Goal: Check status: Check status

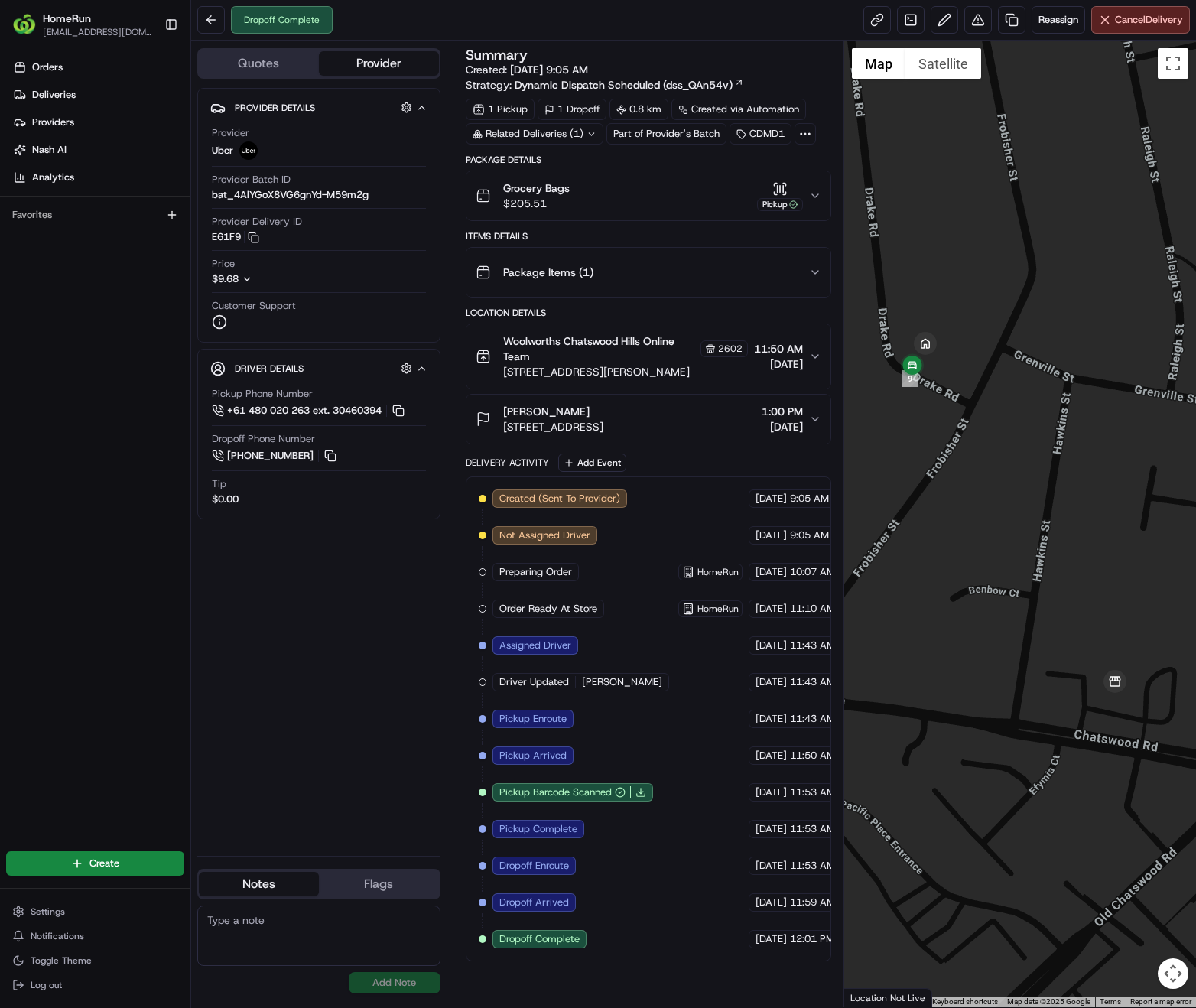
click at [595, 132] on icon at bounding box center [591, 134] width 10 height 10
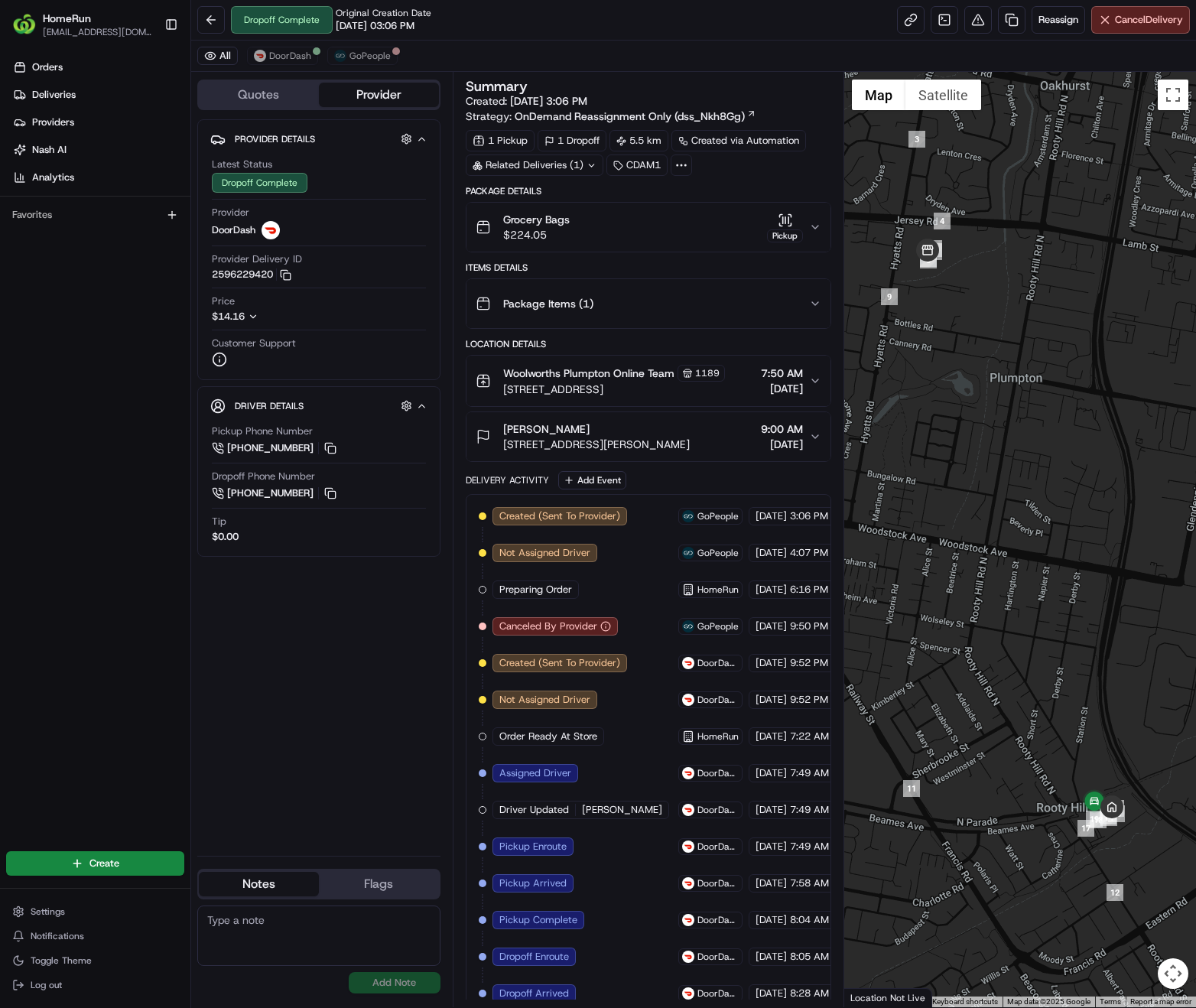
click at [589, 166] on icon at bounding box center [591, 166] width 10 height 10
click at [589, 166] on icon at bounding box center [589, 166] width 10 height 10
click at [818, 226] on icon "button" at bounding box center [815, 227] width 6 height 3
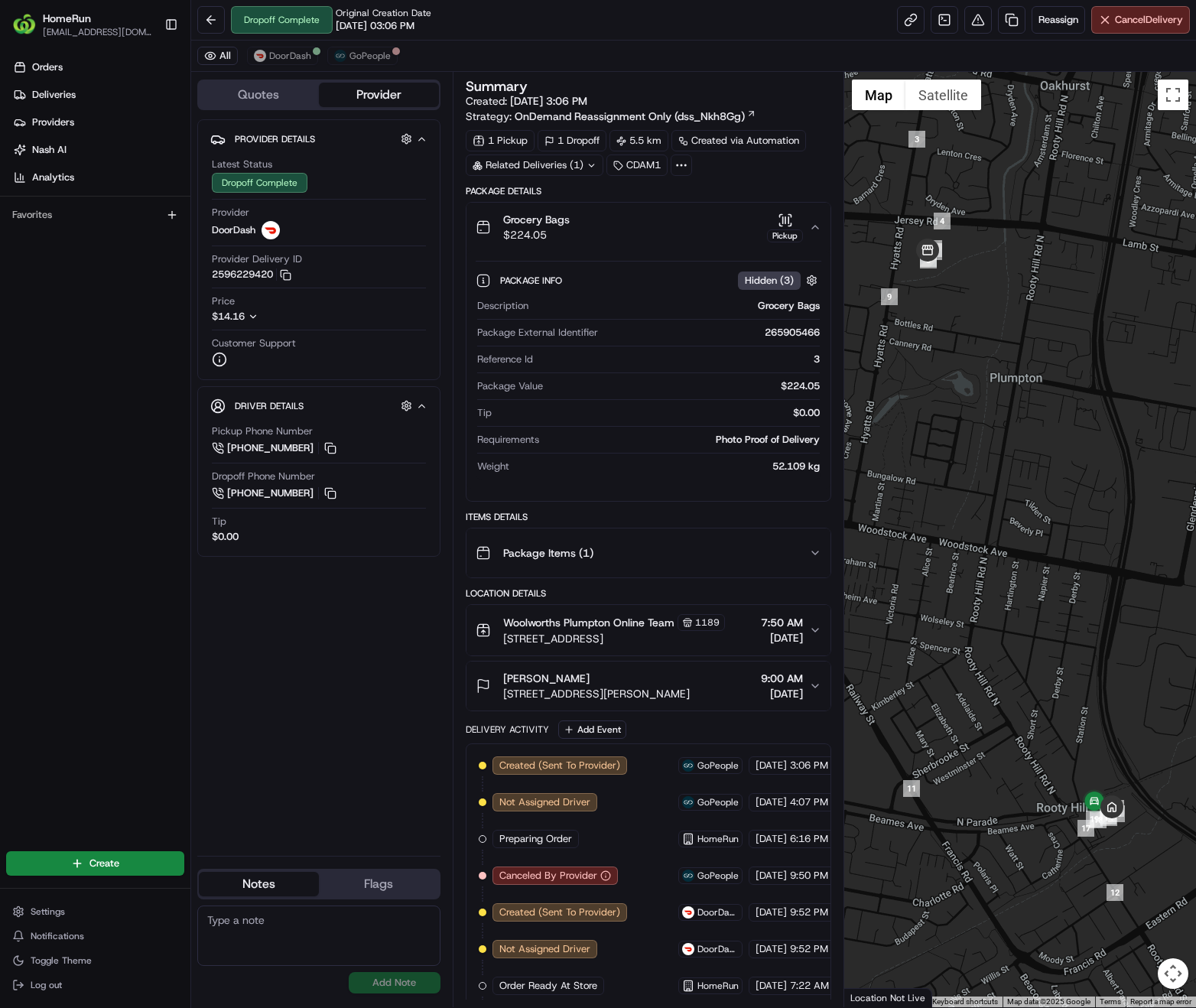
click at [818, 226] on icon "button" at bounding box center [814, 227] width 12 height 12
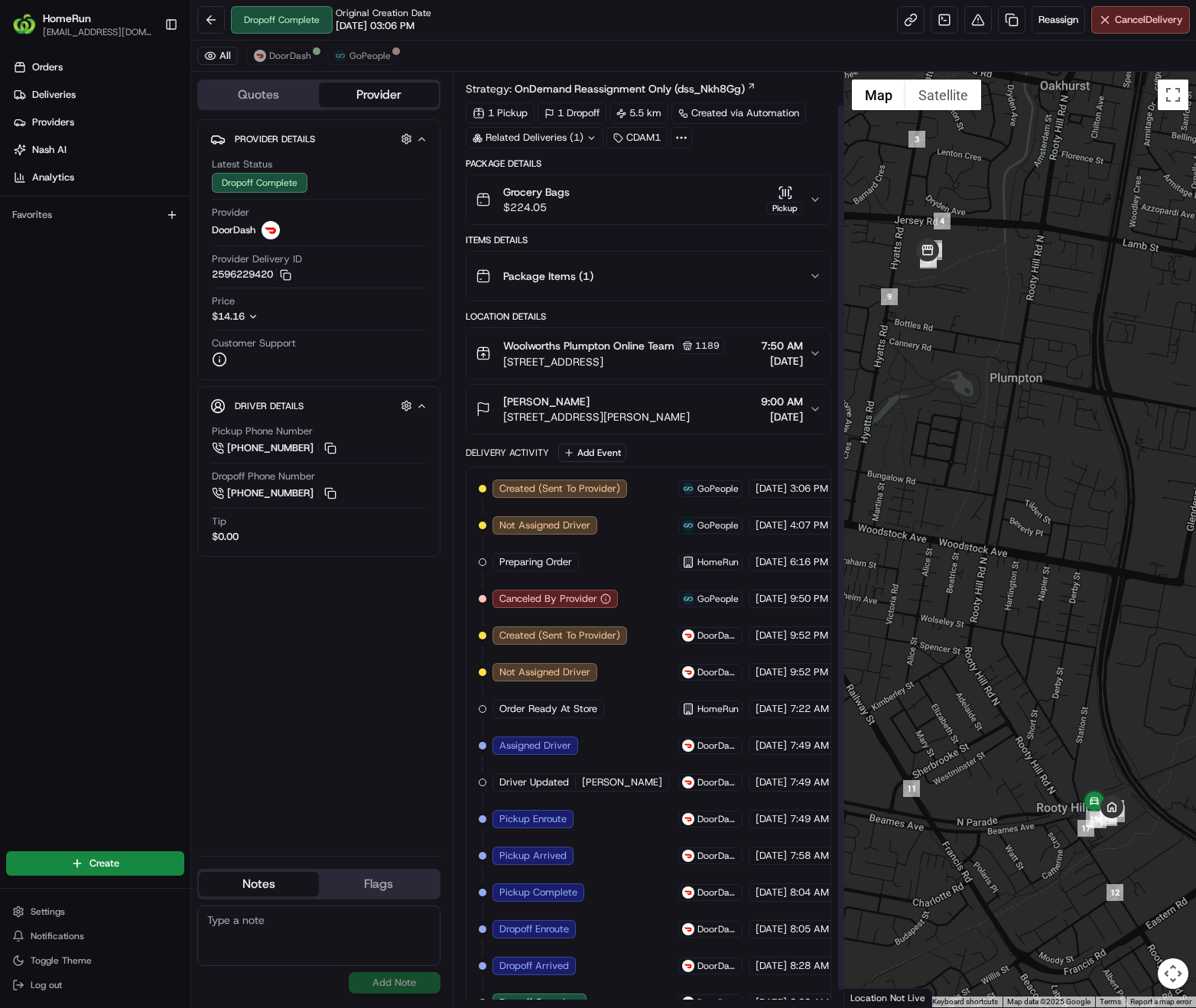
scroll to position [53, 0]
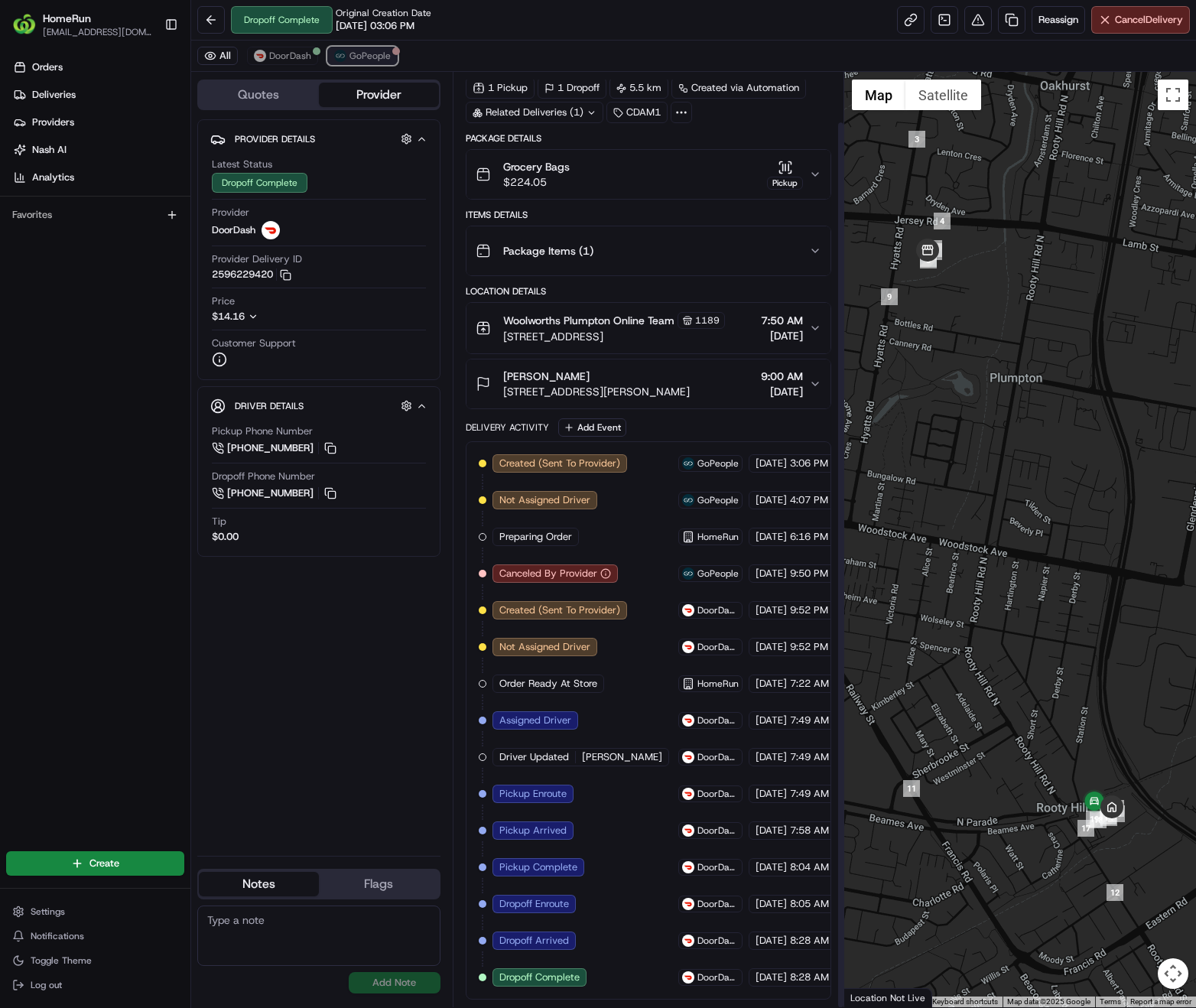
click at [376, 49] on span "GoPeople" at bounding box center [370, 55] width 41 height 12
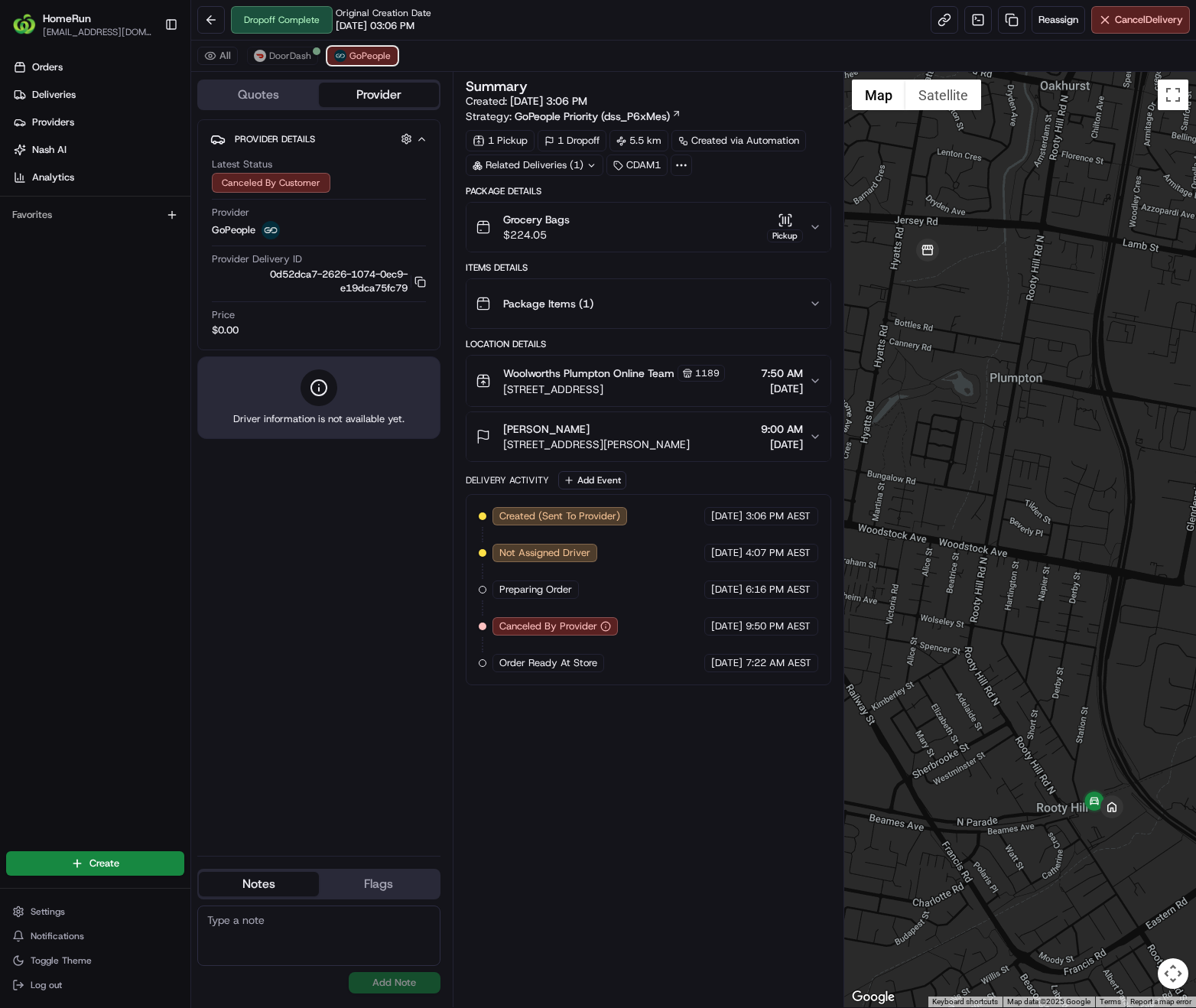
scroll to position [0, 0]
click at [285, 55] on span "DoorDash" at bounding box center [290, 55] width 42 height 12
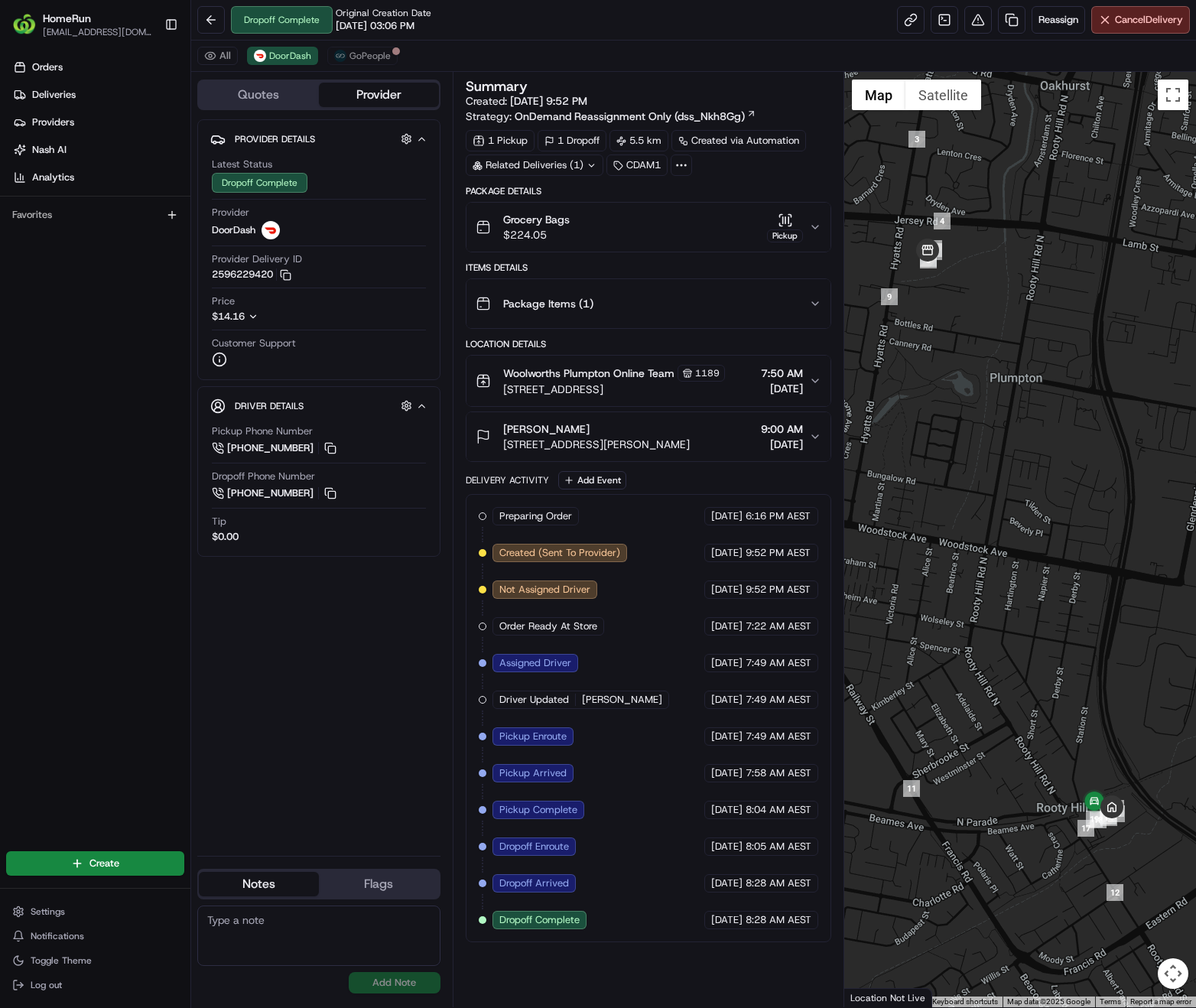
click at [575, 167] on div "Related Deliveries (1)" at bounding box center [534, 165] width 137 height 21
click at [588, 199] on span "ord_9FRhagxzv8ReFnayWpYgDy" at bounding box center [547, 199] width 149 height 14
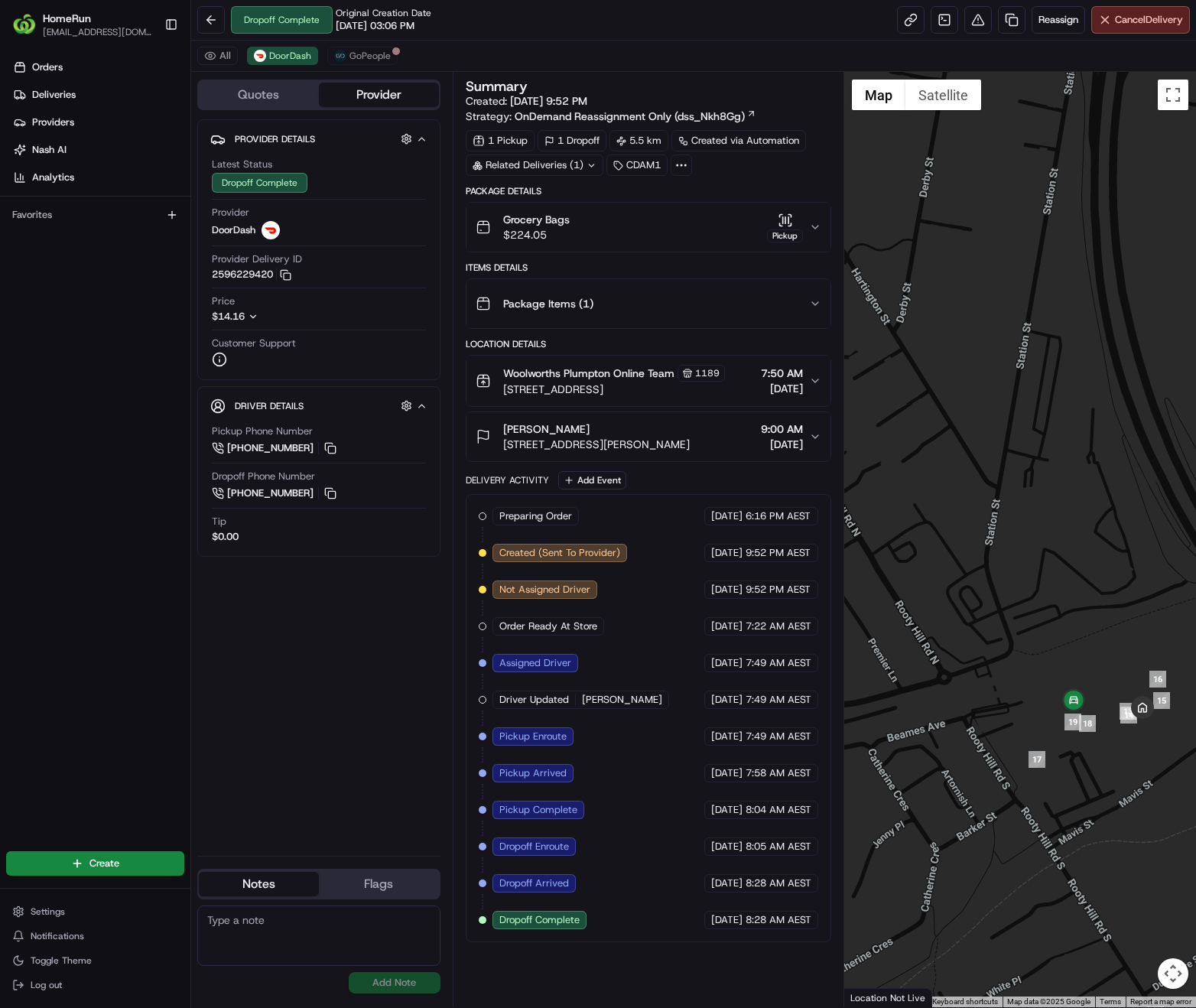
drag, startPoint x: 1105, startPoint y: 807, endPoint x: 1097, endPoint y: 681, distance: 126.3
click at [1097, 681] on div at bounding box center [1020, 540] width 352 height 935
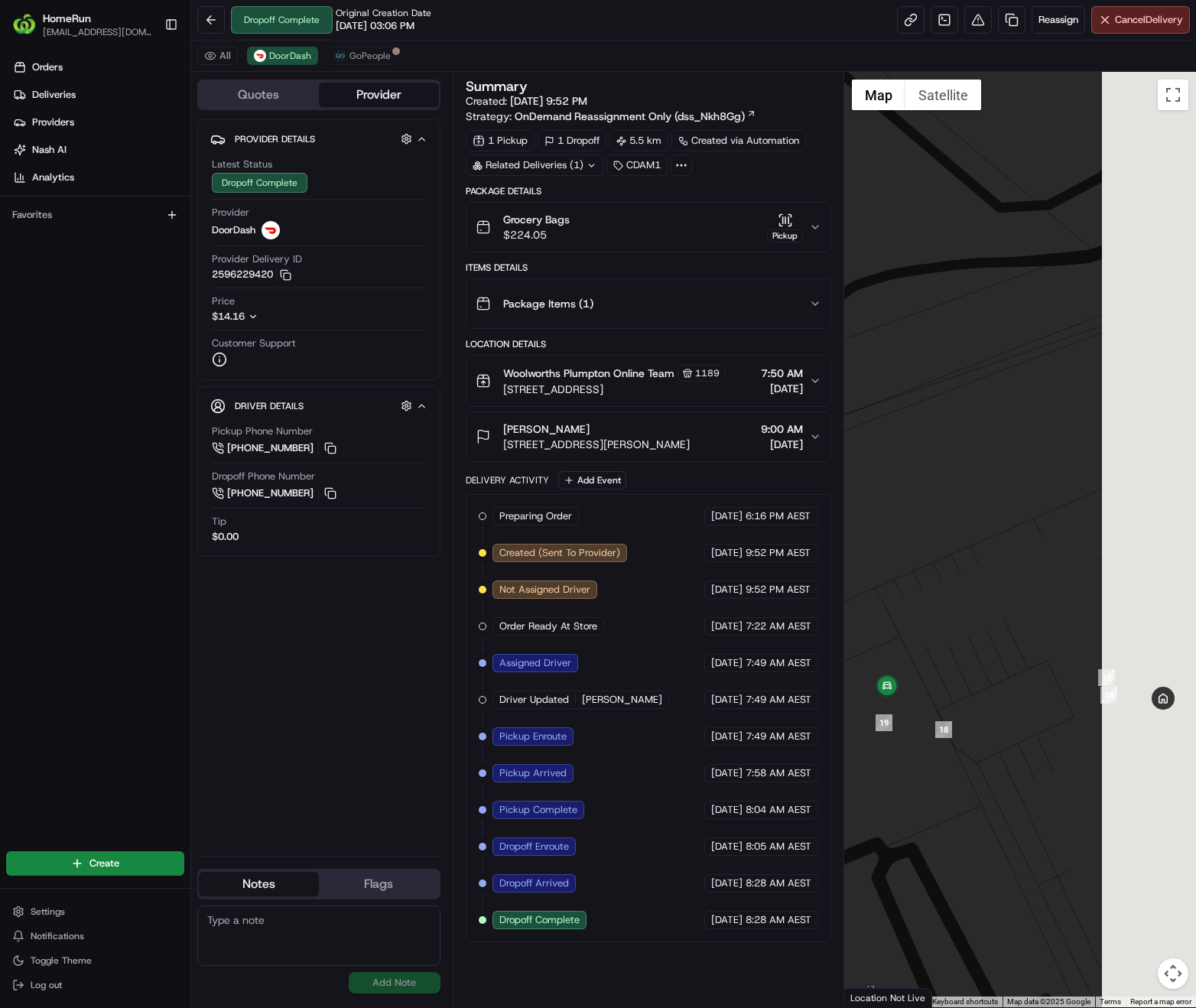
drag, startPoint x: 1095, startPoint y: 698, endPoint x: 974, endPoint y: 664, distance: 125.7
click at [974, 664] on div at bounding box center [1020, 540] width 352 height 935
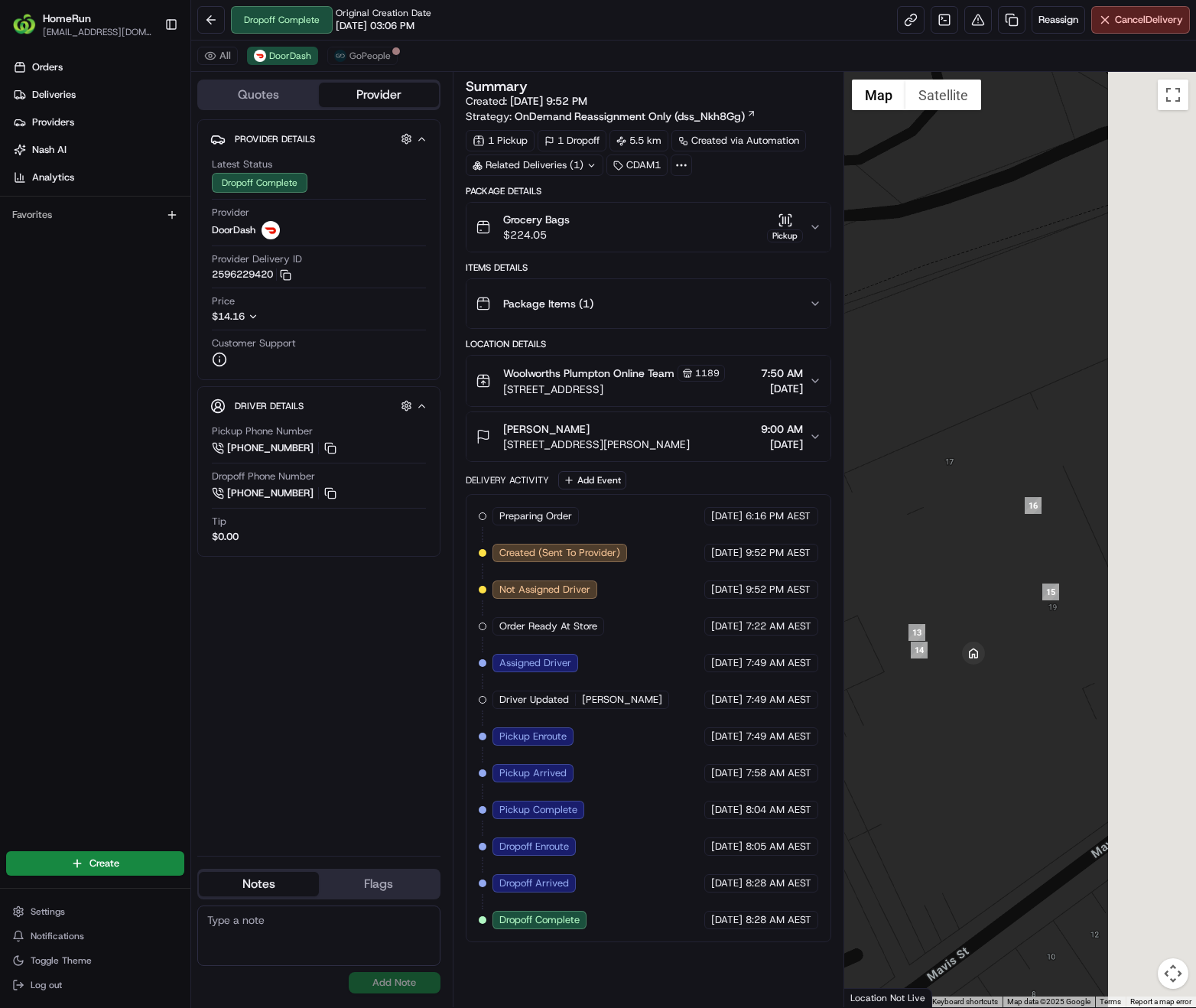
drag, startPoint x: 1116, startPoint y: 718, endPoint x: 916, endPoint y: 670, distance: 205.7
click at [916, 670] on div at bounding box center [1020, 540] width 352 height 935
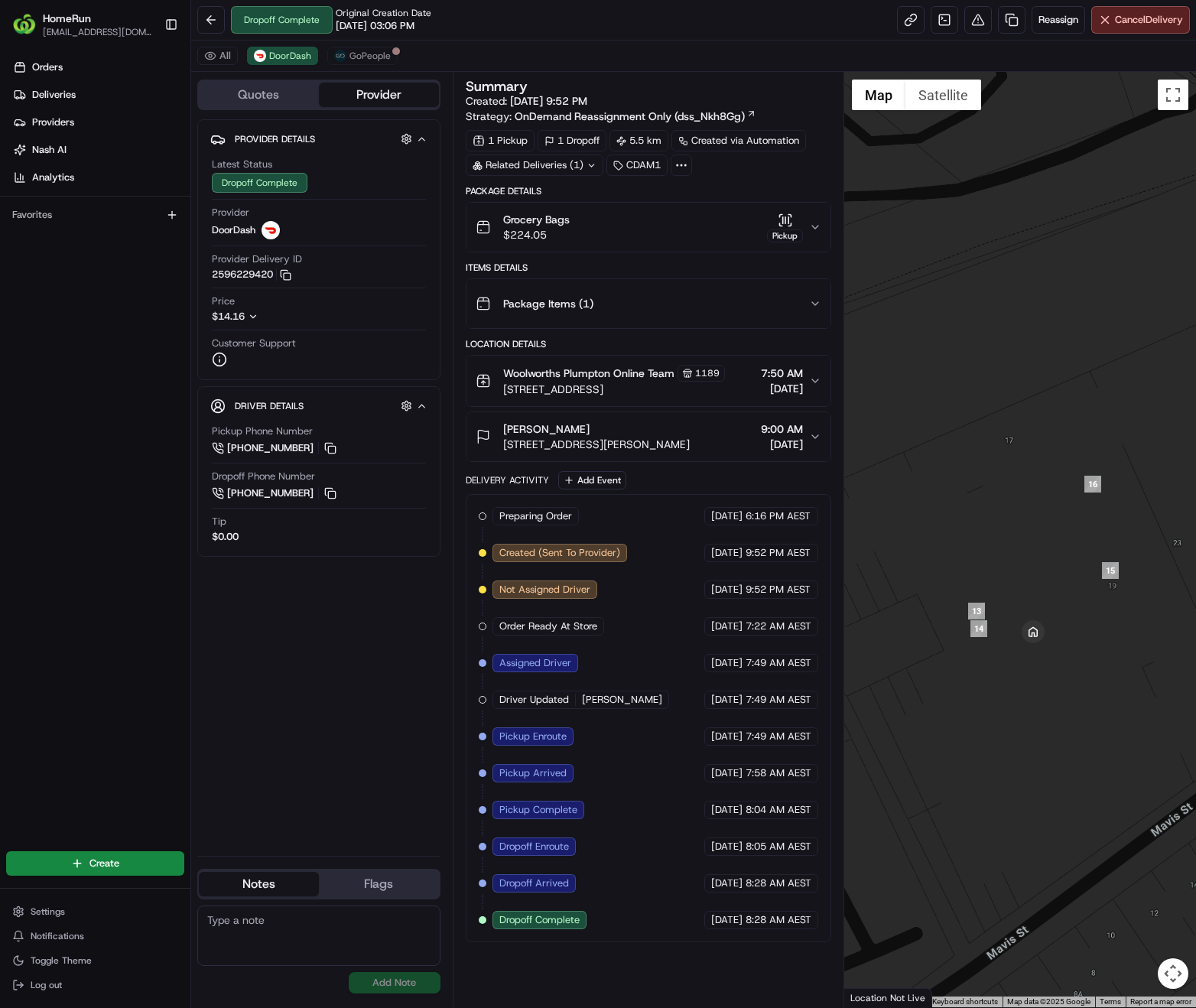
drag, startPoint x: 967, startPoint y: 692, endPoint x: 1040, endPoint y: 670, distance: 76.2
click at [1040, 670] on div at bounding box center [1020, 540] width 352 height 935
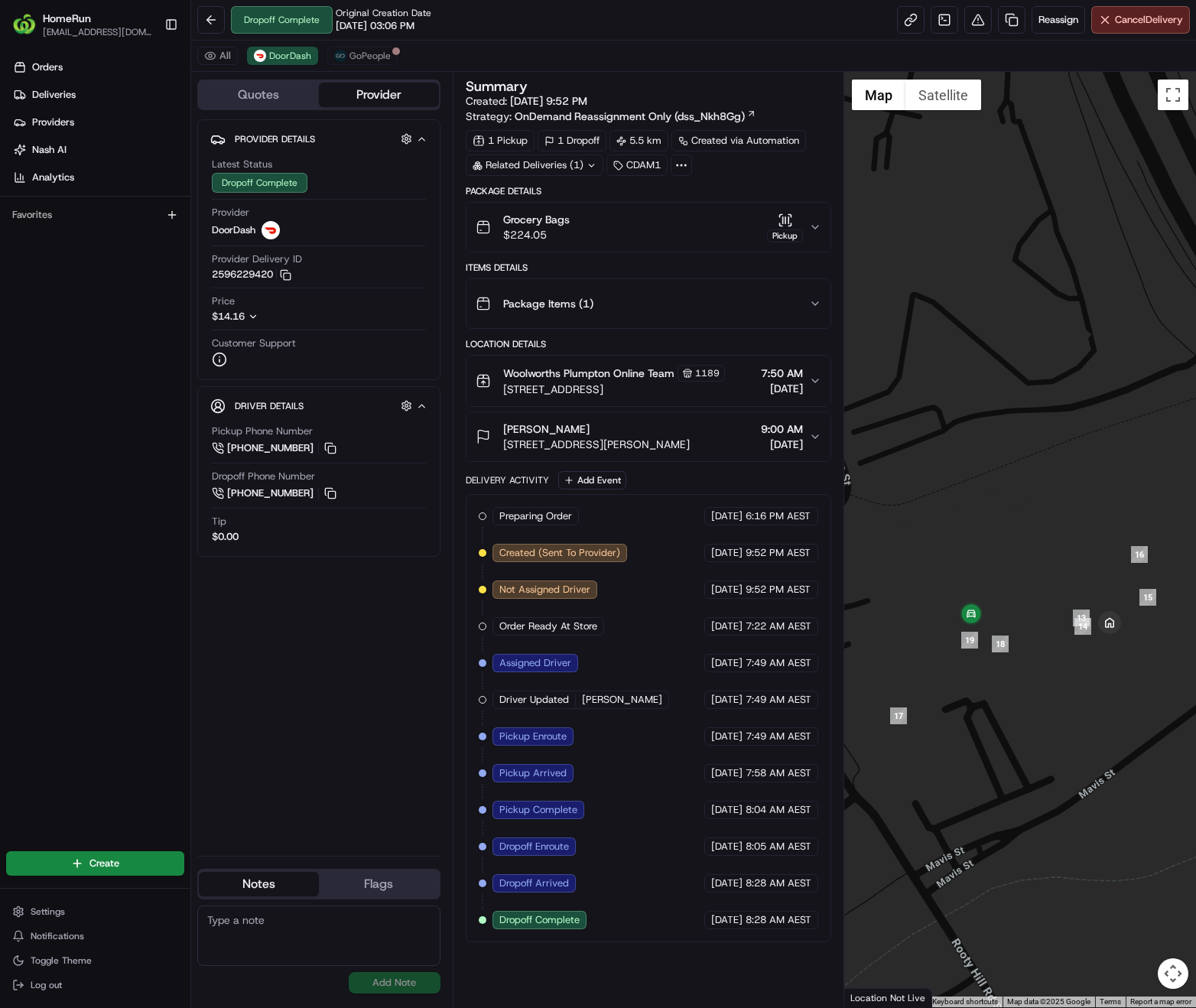
drag, startPoint x: 1000, startPoint y: 689, endPoint x: 1121, endPoint y: 644, distance: 129.1
click at [1121, 644] on div at bounding box center [1020, 540] width 352 height 935
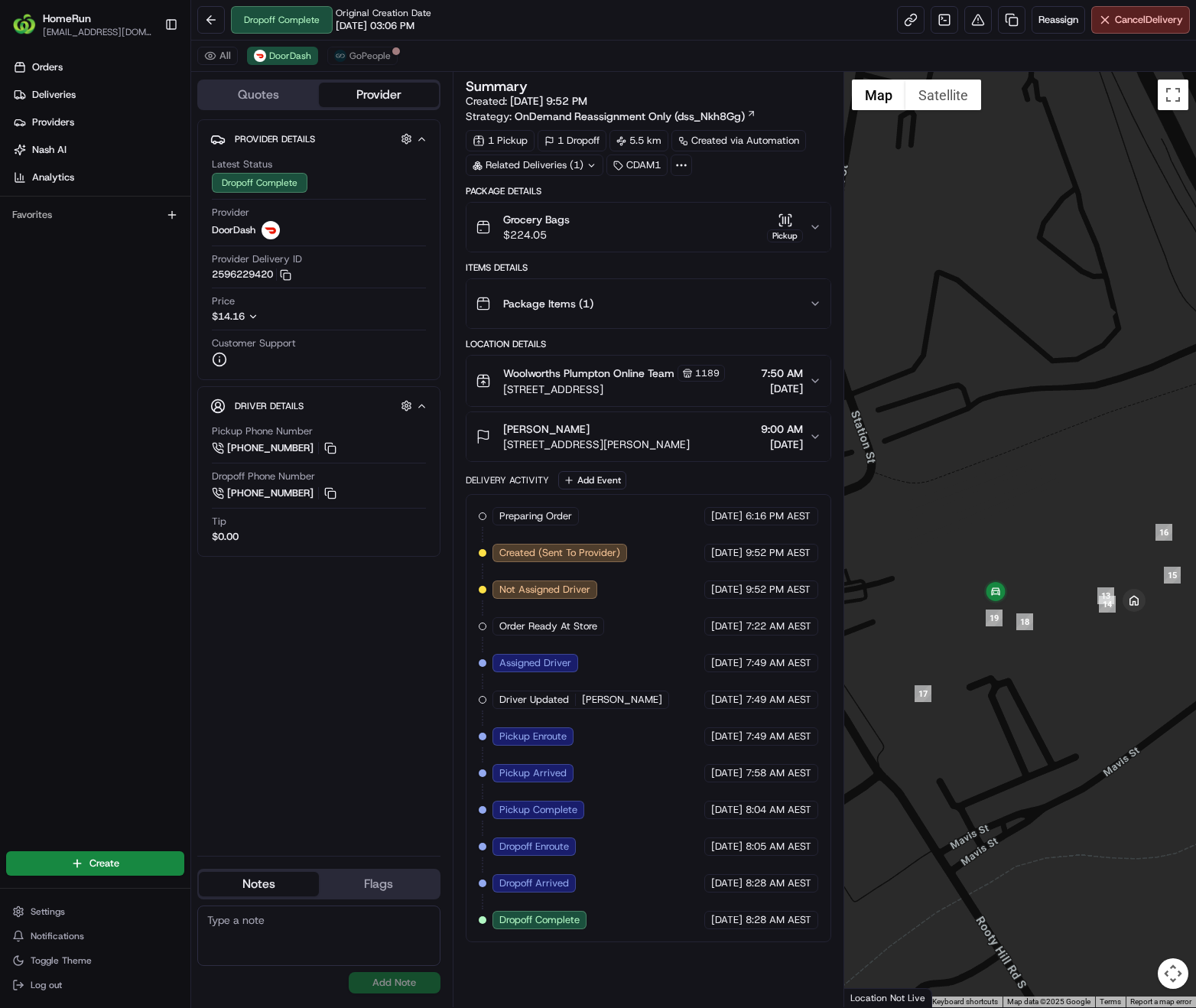
click at [742, 917] on span "[DATE]" at bounding box center [727, 919] width 31 height 14
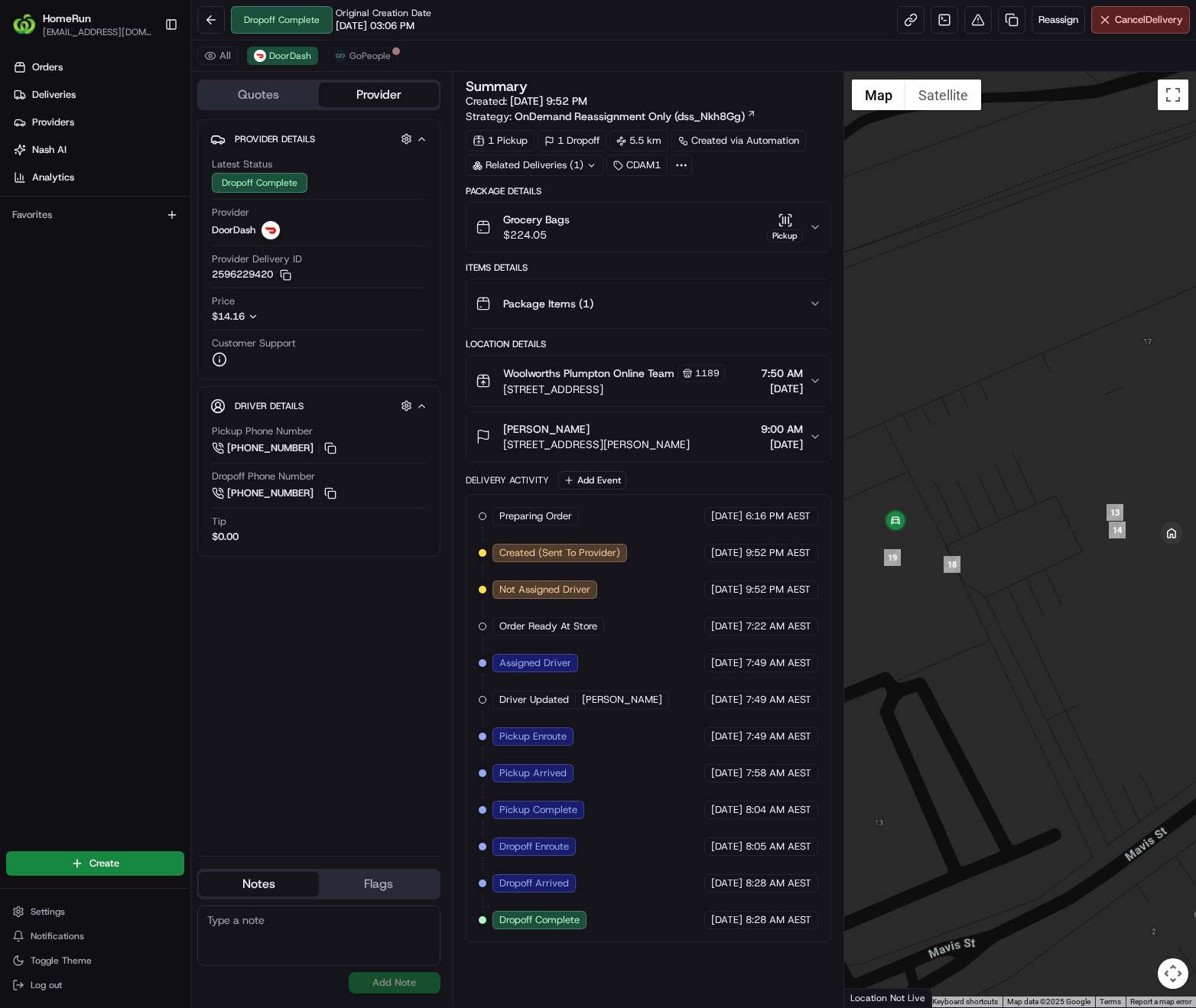
drag, startPoint x: 1045, startPoint y: 579, endPoint x: 934, endPoint y: 594, distance: 112.0
click at [934, 594] on div at bounding box center [1020, 540] width 352 height 935
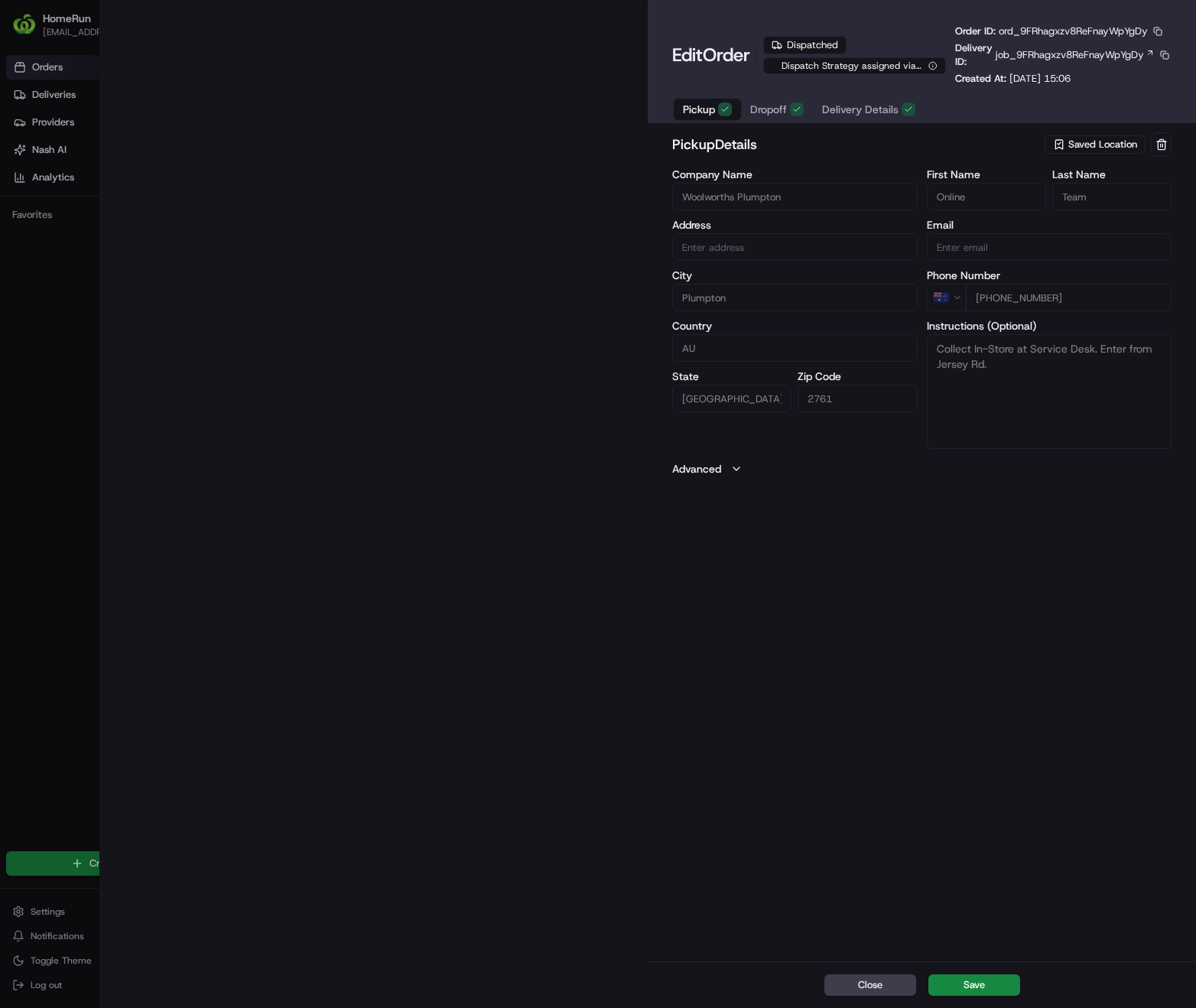
type input "[STREET_ADDRESS]"
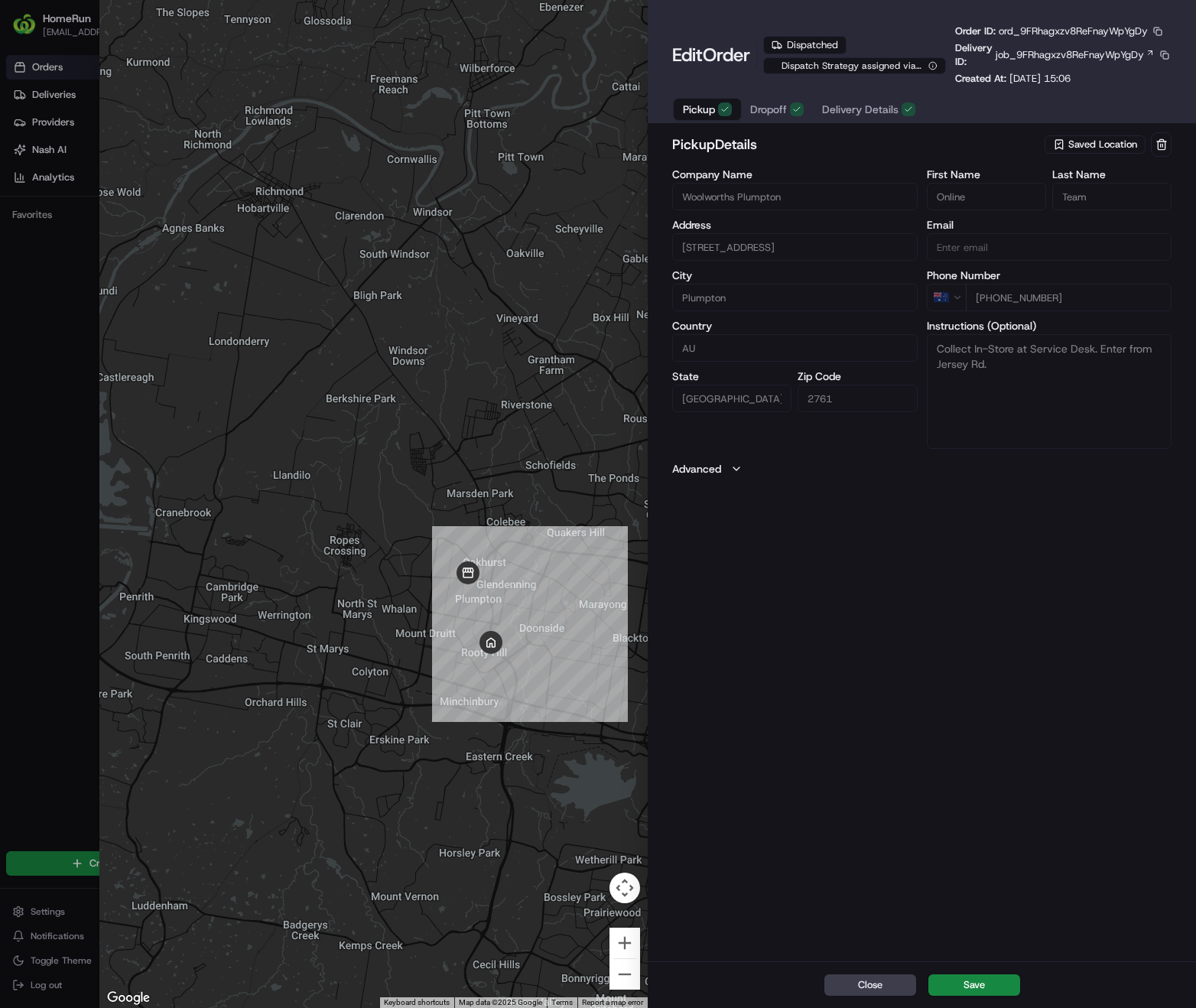
drag, startPoint x: 538, startPoint y: 838, endPoint x: 541, endPoint y: 799, distance: 39.1
click at [541, 799] on div at bounding box center [373, 504] width 548 height 1008
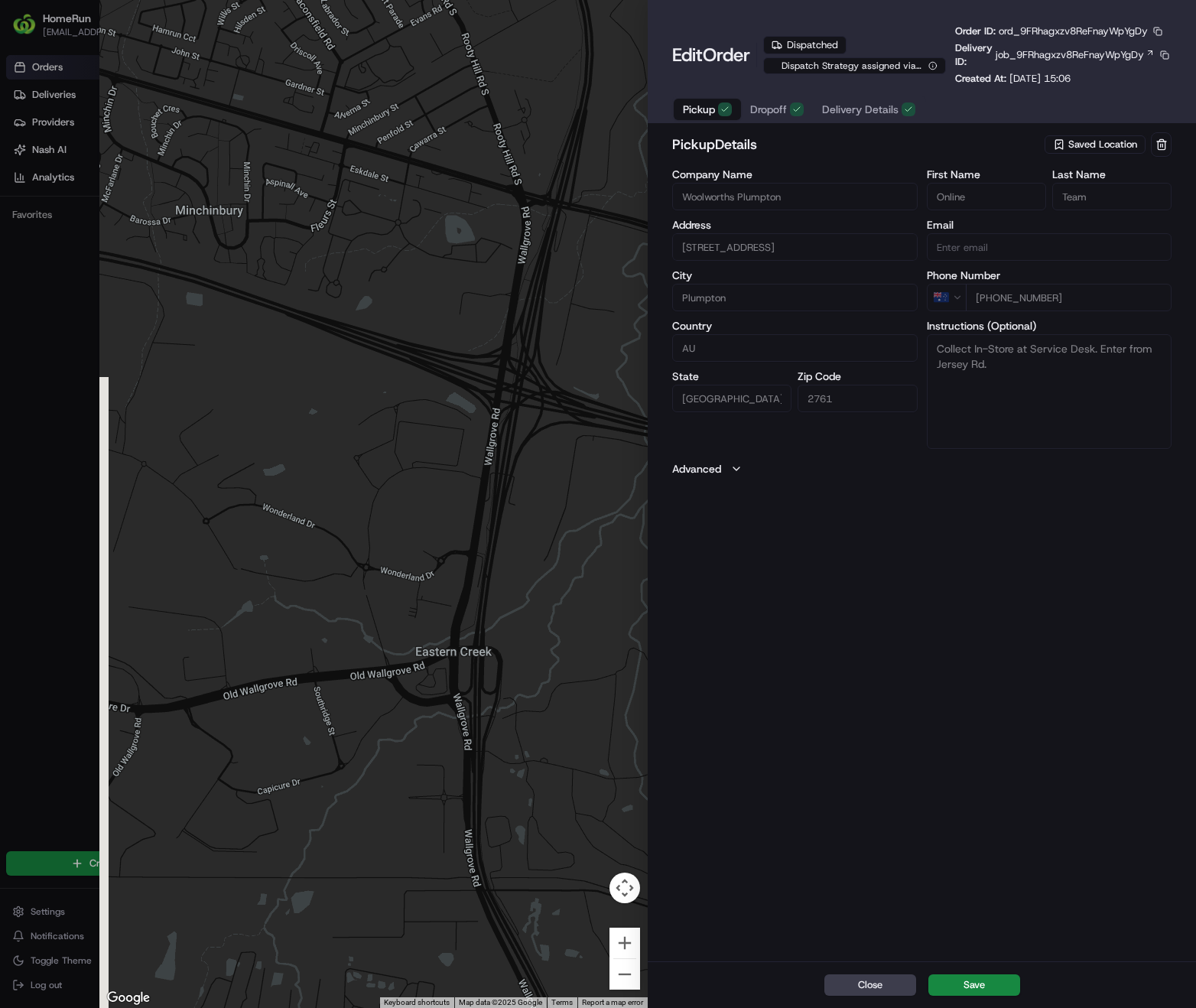
drag, startPoint x: 556, startPoint y: 515, endPoint x: 571, endPoint y: 687, distance: 172.7
click at [578, 724] on div at bounding box center [373, 504] width 548 height 1008
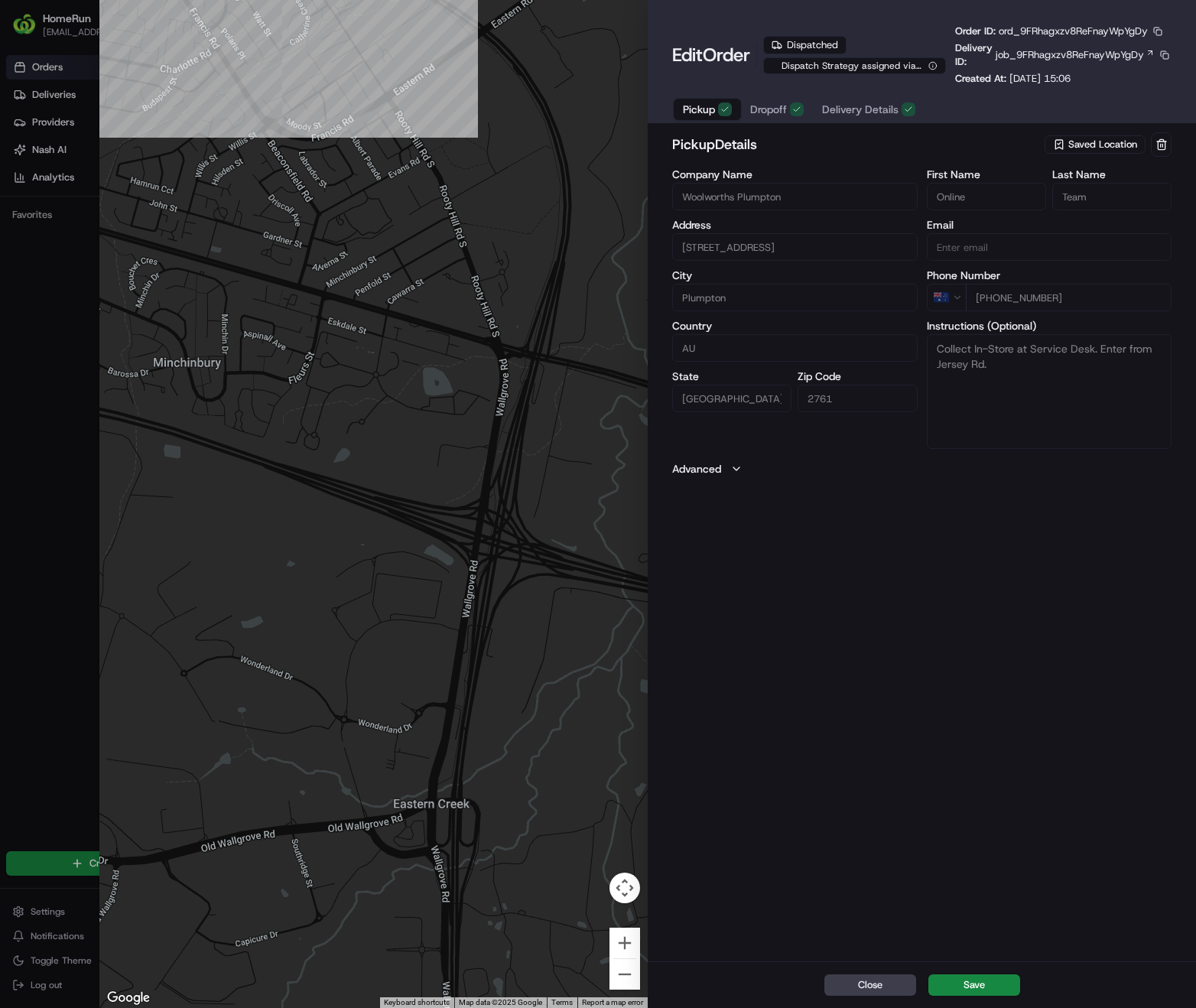
drag, startPoint x: 576, startPoint y: 549, endPoint x: 561, endPoint y: 673, distance: 124.9
click at [561, 673] on div at bounding box center [373, 504] width 548 height 1008
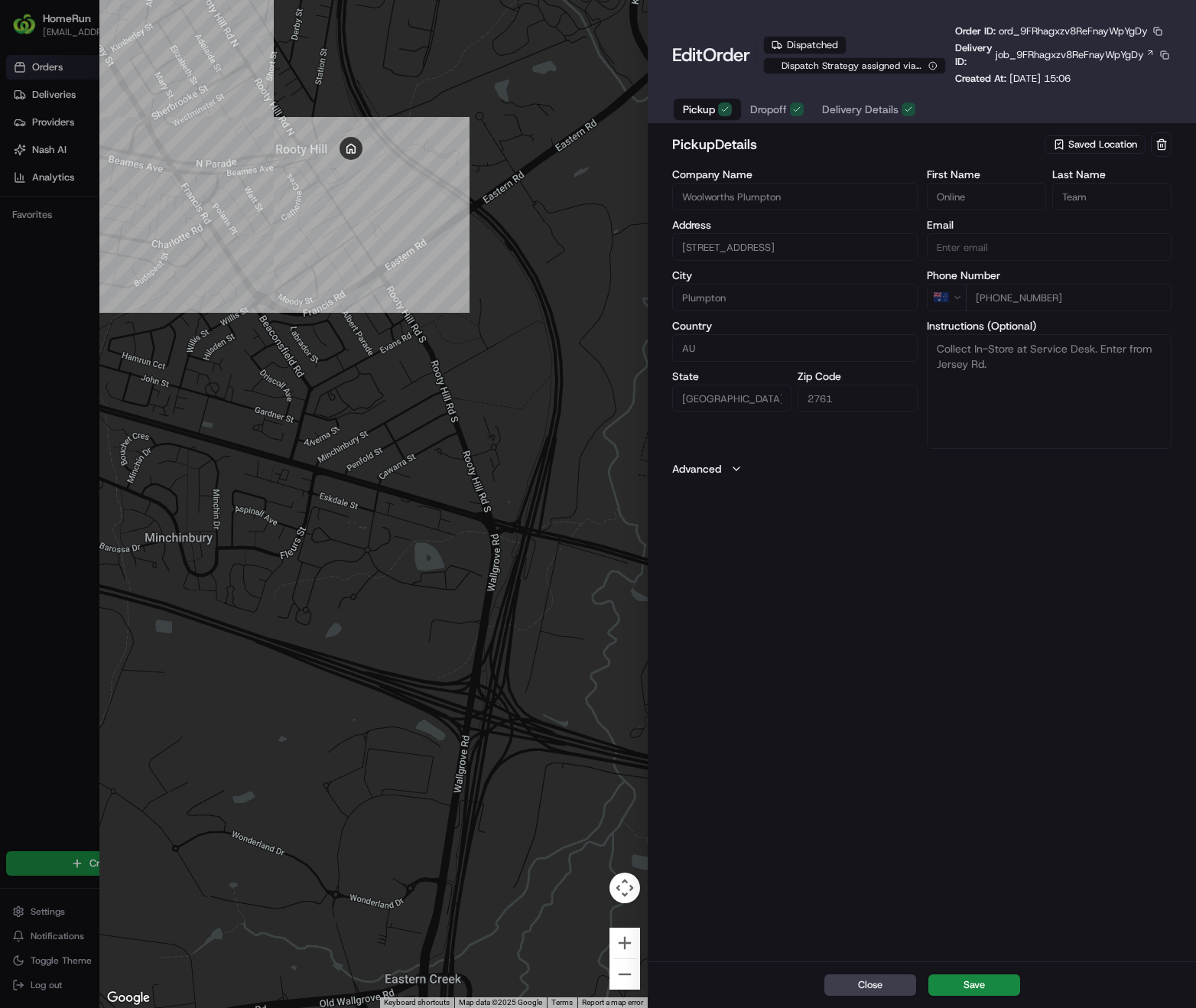
drag, startPoint x: 571, startPoint y: 506, endPoint x: 576, endPoint y: 624, distance: 118.1
click at [576, 624] on div at bounding box center [373, 504] width 548 height 1008
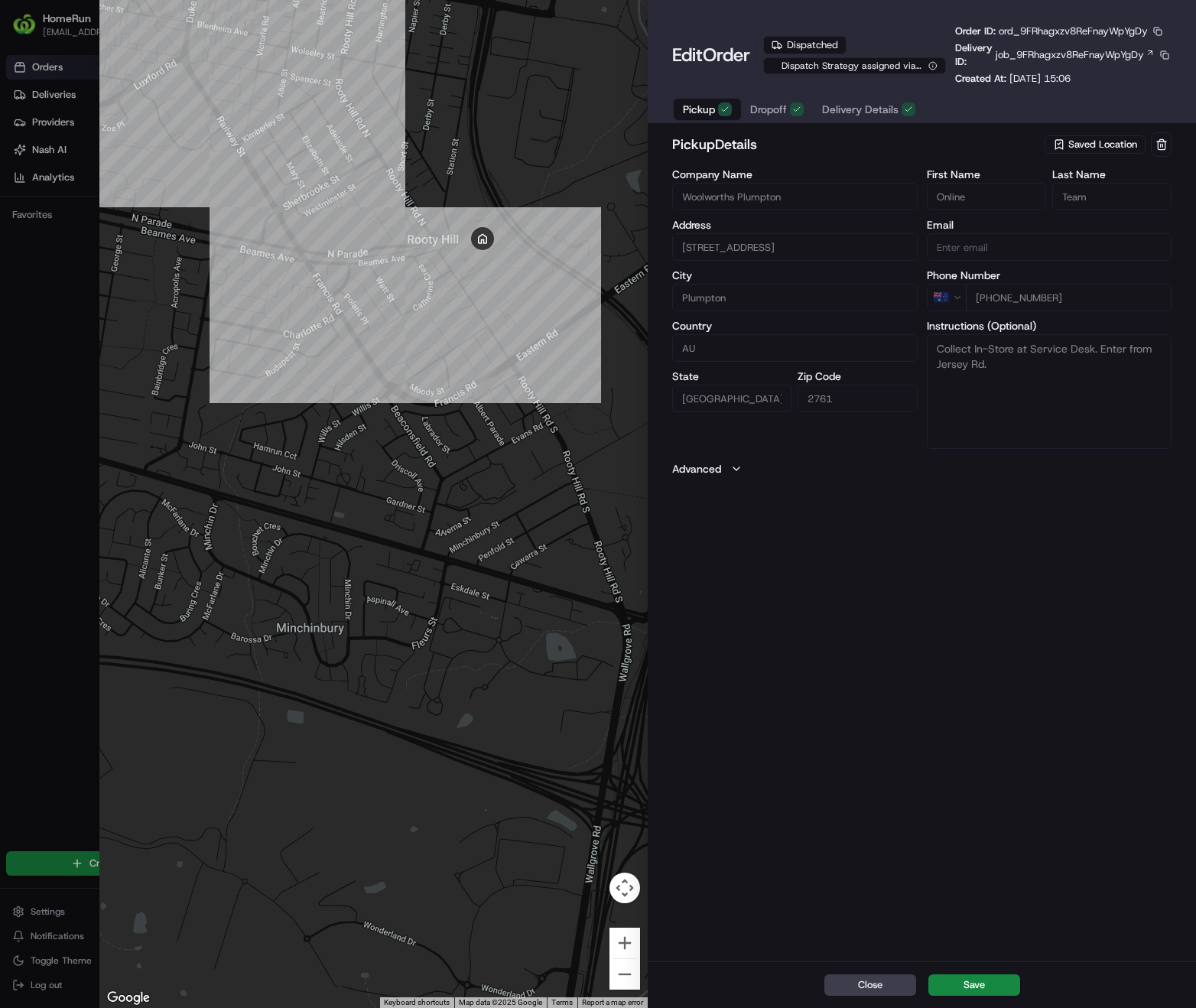
drag, startPoint x: 375, startPoint y: 562, endPoint x: 504, endPoint y: 612, distance: 138.4
click at [504, 612] on div at bounding box center [373, 504] width 548 height 1008
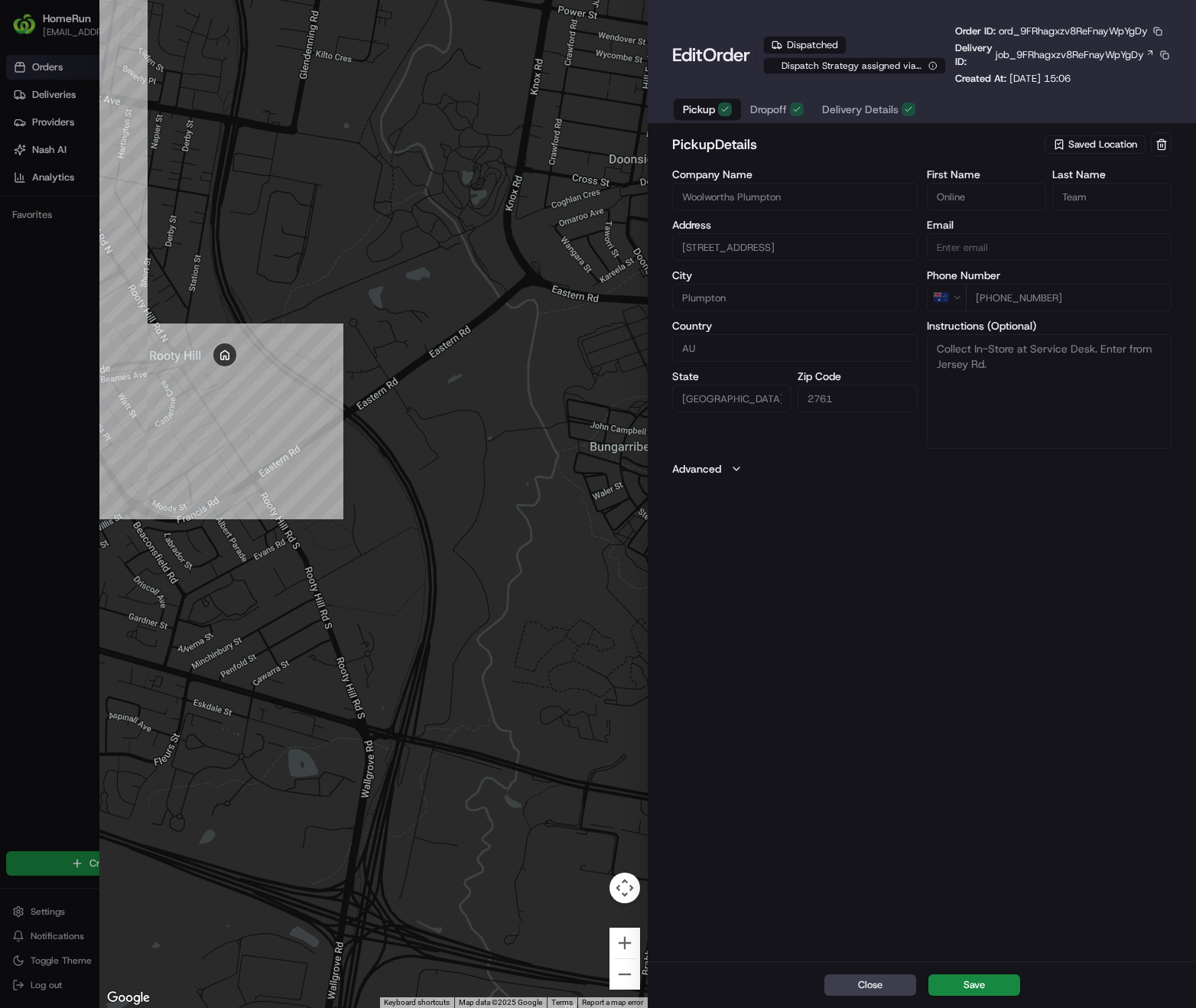
drag, startPoint x: 504, startPoint y: 510, endPoint x: 235, endPoint y: 612, distance: 287.7
click at [235, 612] on div at bounding box center [373, 504] width 548 height 1008
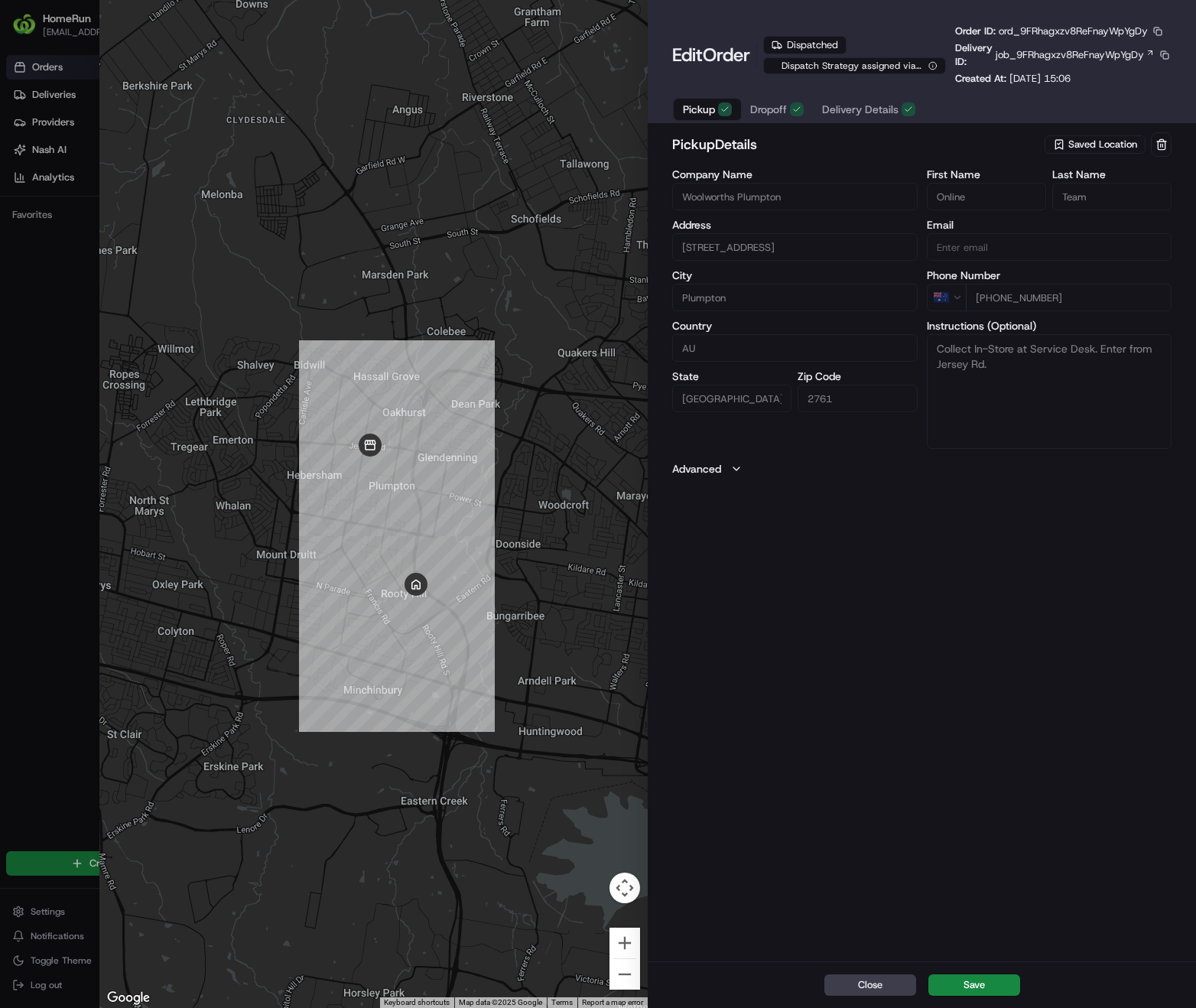
drag, startPoint x: 411, startPoint y: 596, endPoint x: 484, endPoint y: 646, distance: 88.5
click at [484, 646] on div at bounding box center [373, 504] width 548 height 1008
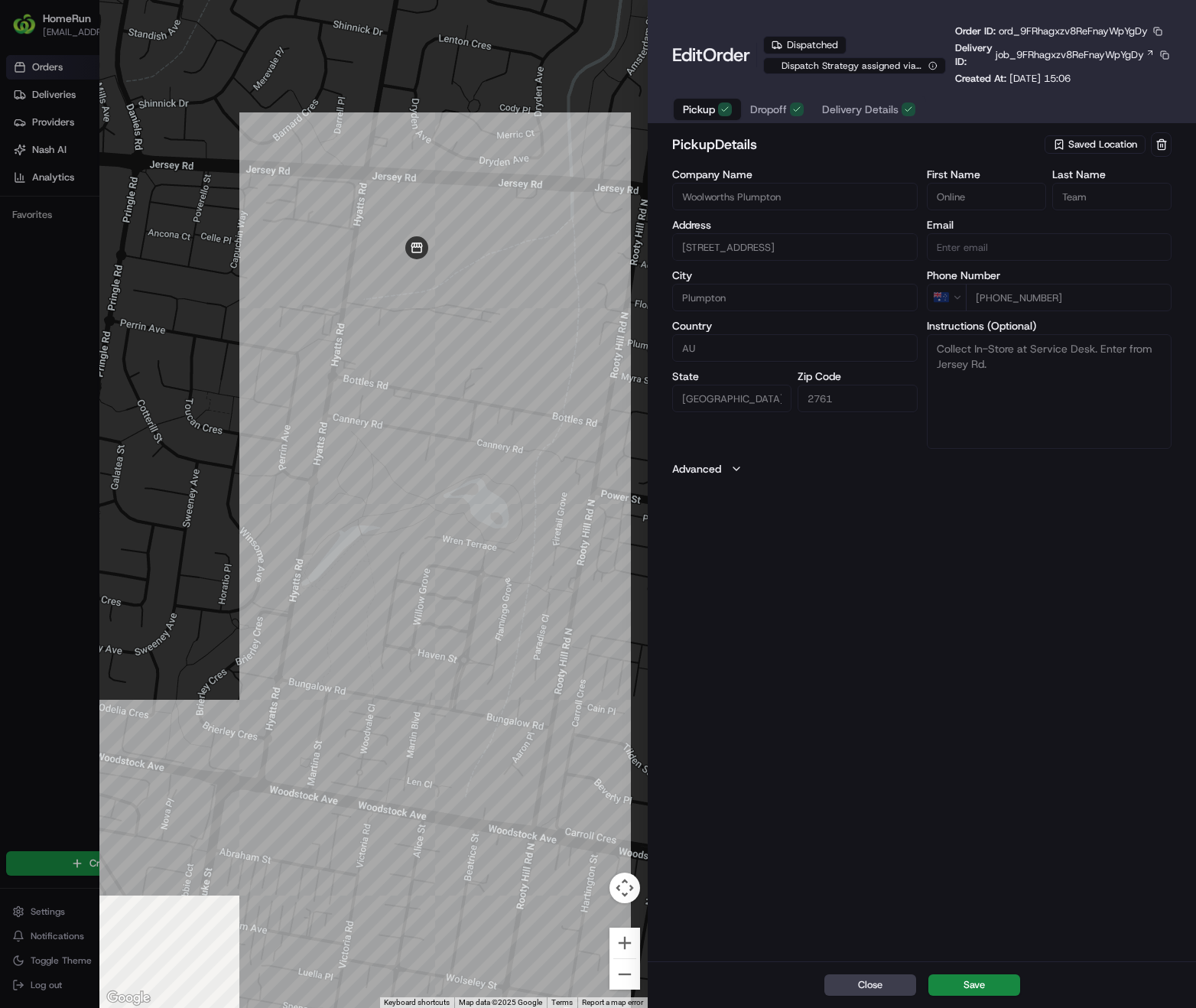
drag, startPoint x: 383, startPoint y: 702, endPoint x: 432, endPoint y: 511, distance: 197.2
click at [432, 511] on div at bounding box center [373, 504] width 548 height 1008
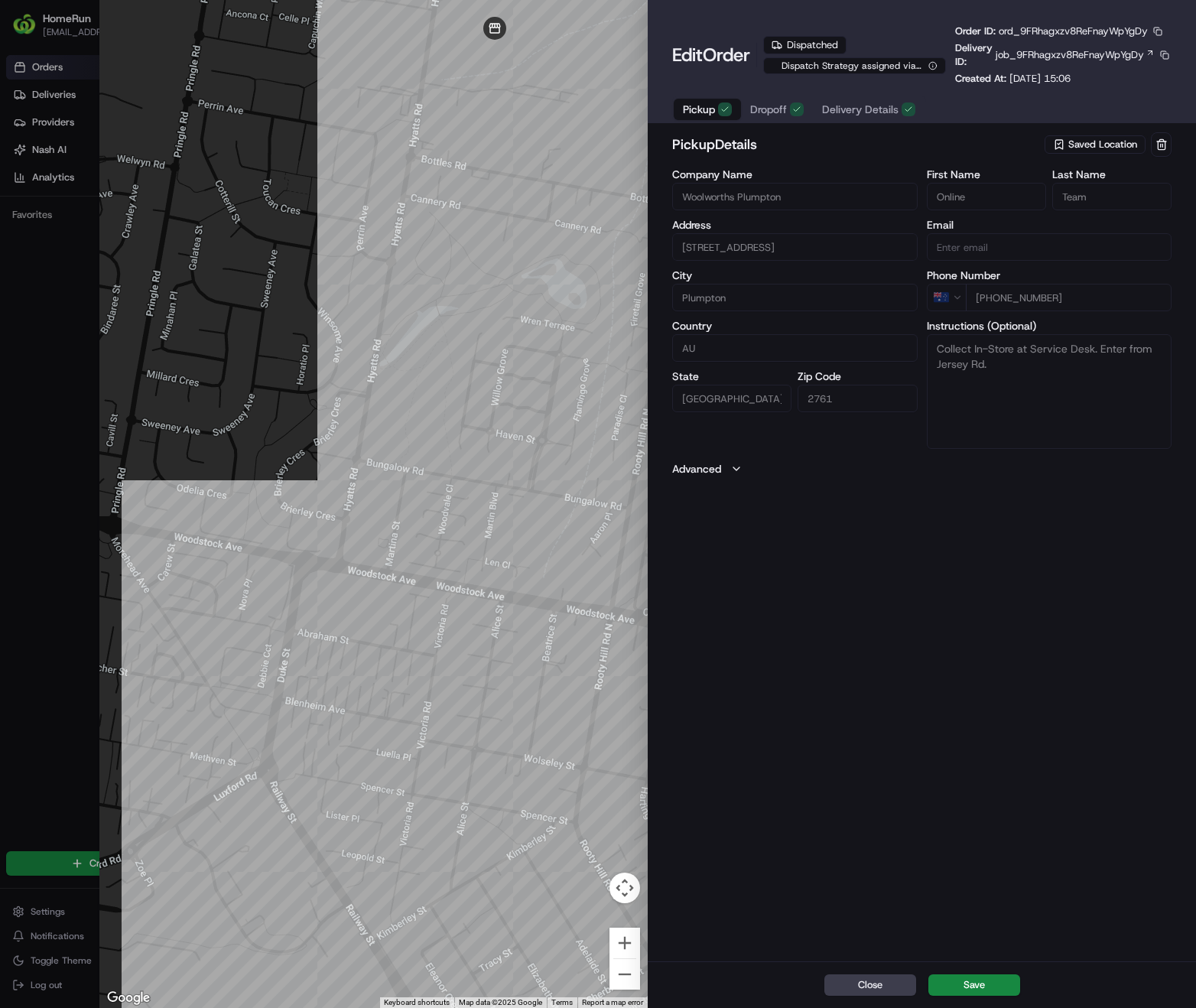
drag, startPoint x: 383, startPoint y: 725, endPoint x: 463, endPoint y: 500, distance: 238.8
click at [463, 500] on div at bounding box center [373, 504] width 548 height 1008
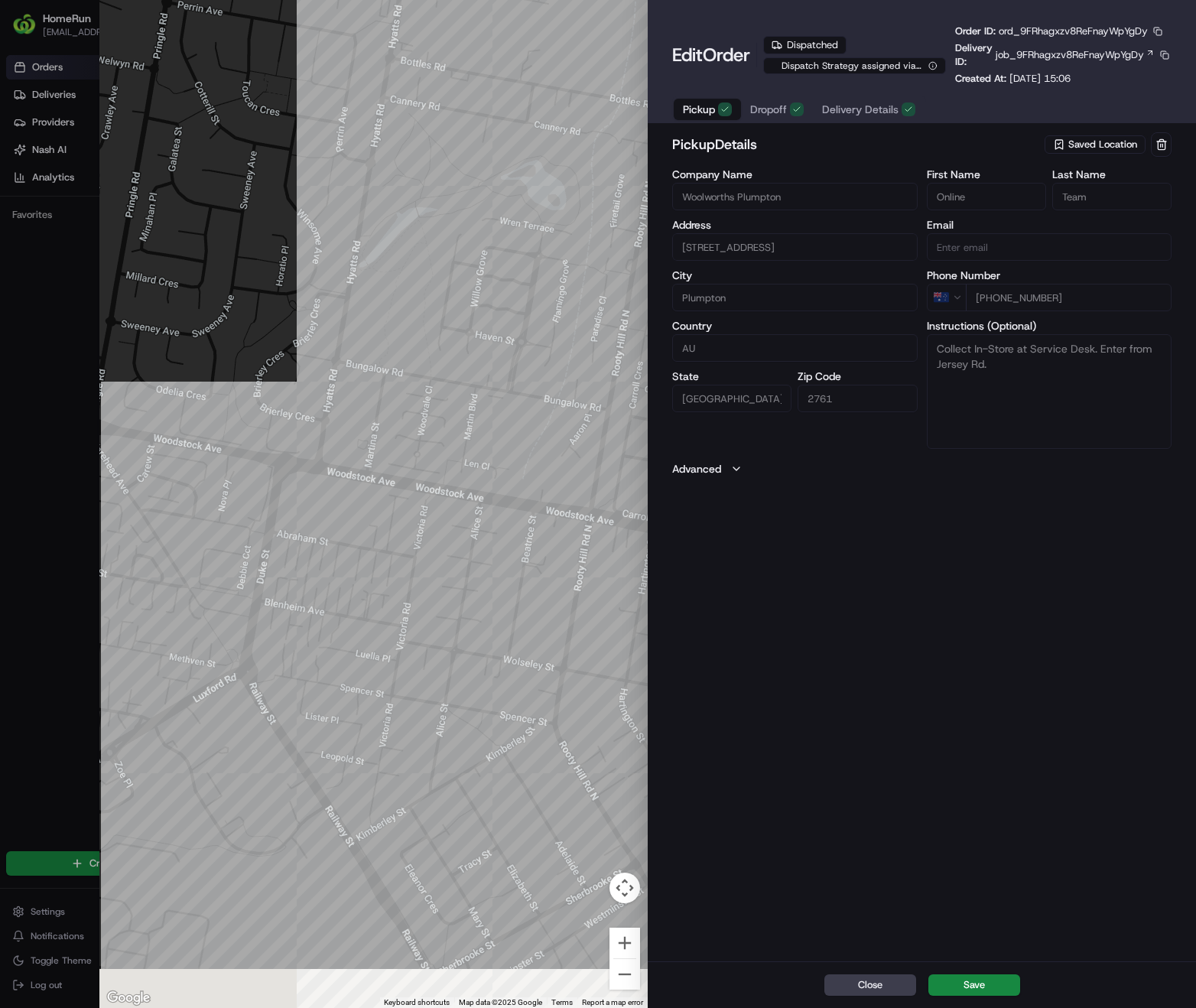
drag, startPoint x: 491, startPoint y: 670, endPoint x: 472, endPoint y: 570, distance: 101.8
click at [472, 570] on div at bounding box center [373, 504] width 548 height 1008
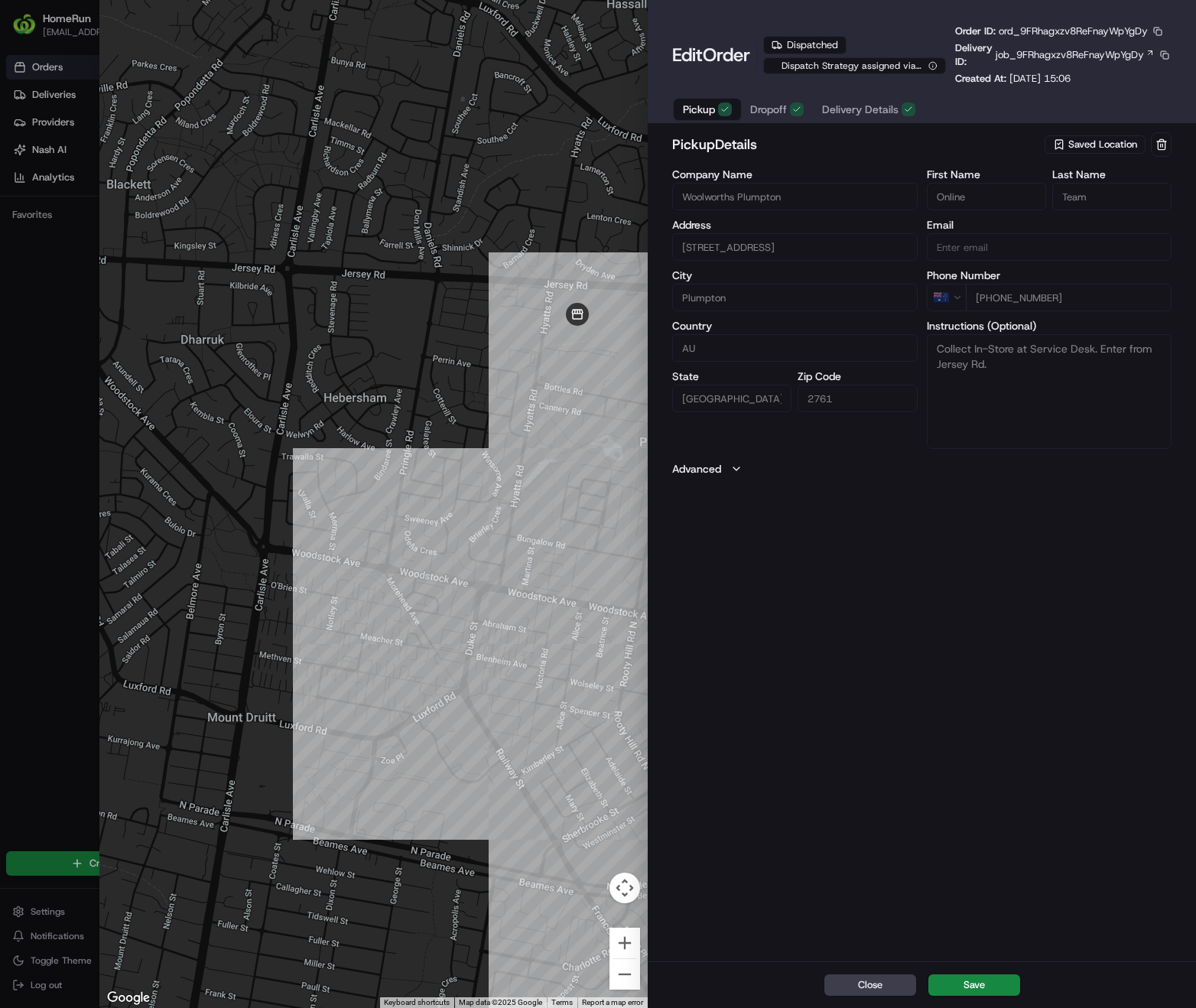
drag, startPoint x: 261, startPoint y: 625, endPoint x: 363, endPoint y: 665, distance: 109.6
click at [363, 665] on div at bounding box center [373, 504] width 548 height 1008
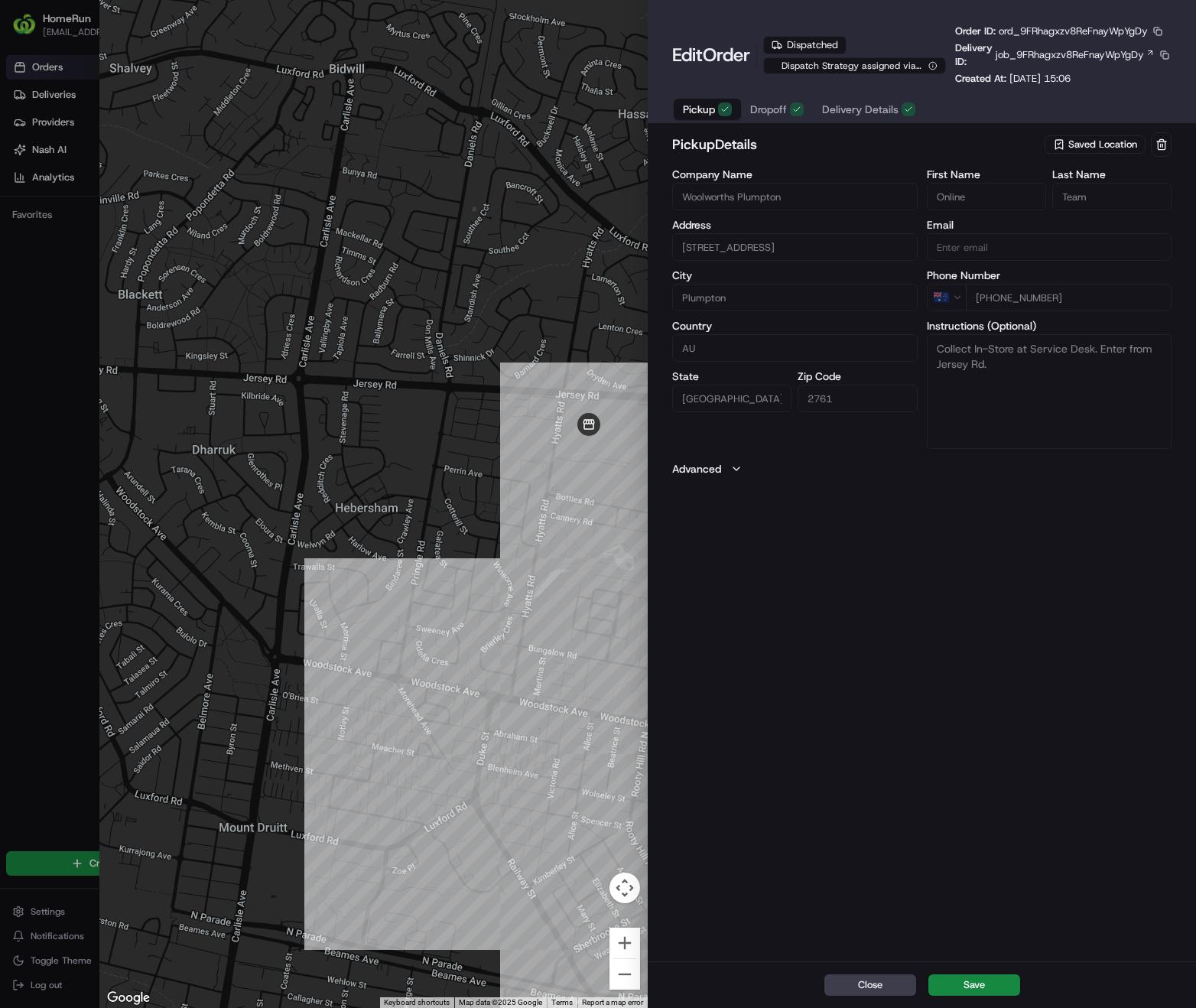
drag, startPoint x: 286, startPoint y: 638, endPoint x: 299, endPoint y: 752, distance: 114.7
click at [299, 752] on div at bounding box center [373, 504] width 548 height 1008
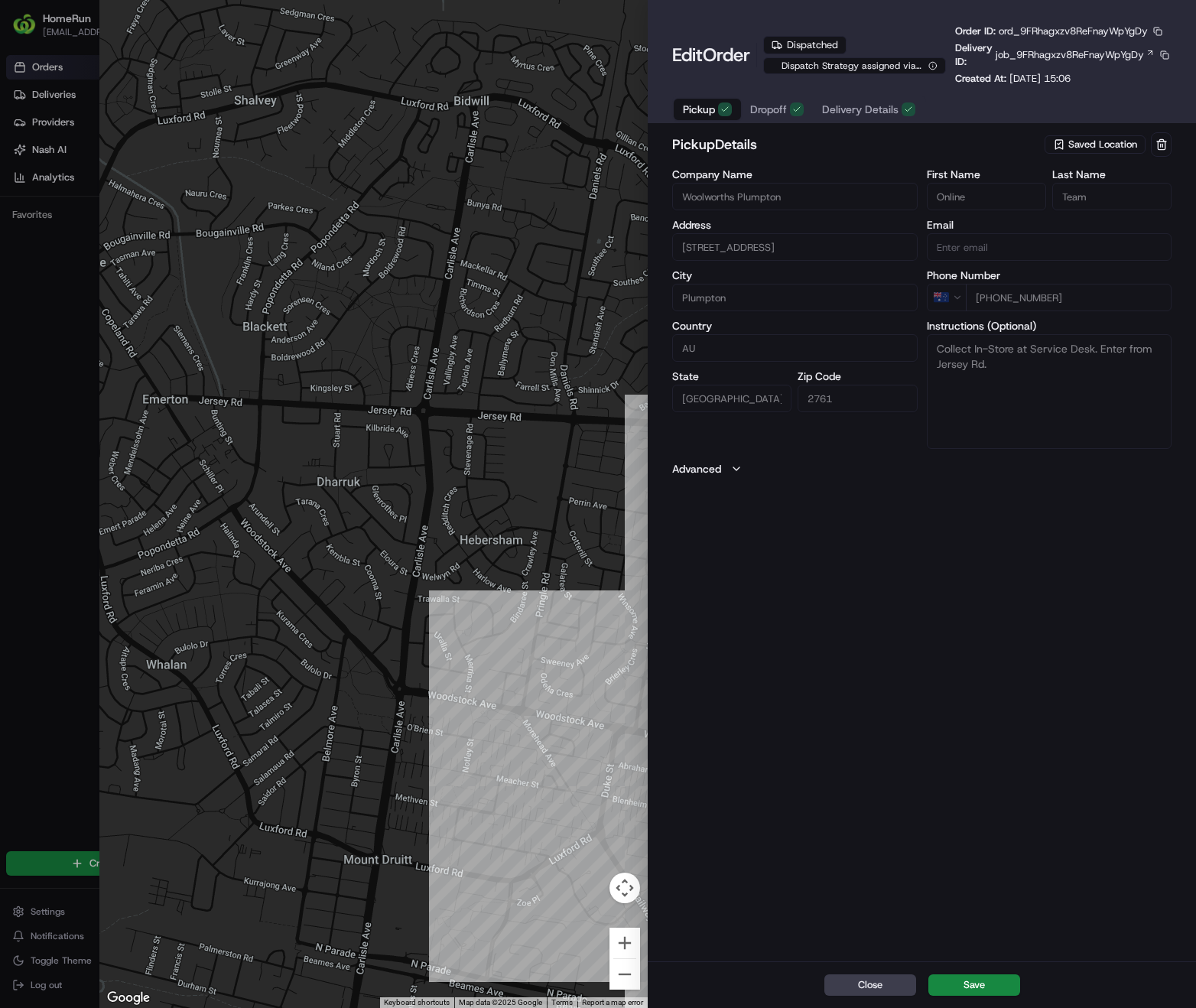
drag, startPoint x: 324, startPoint y: 464, endPoint x: 450, endPoint y: 490, distance: 128.7
click at [450, 490] on div at bounding box center [373, 504] width 548 height 1008
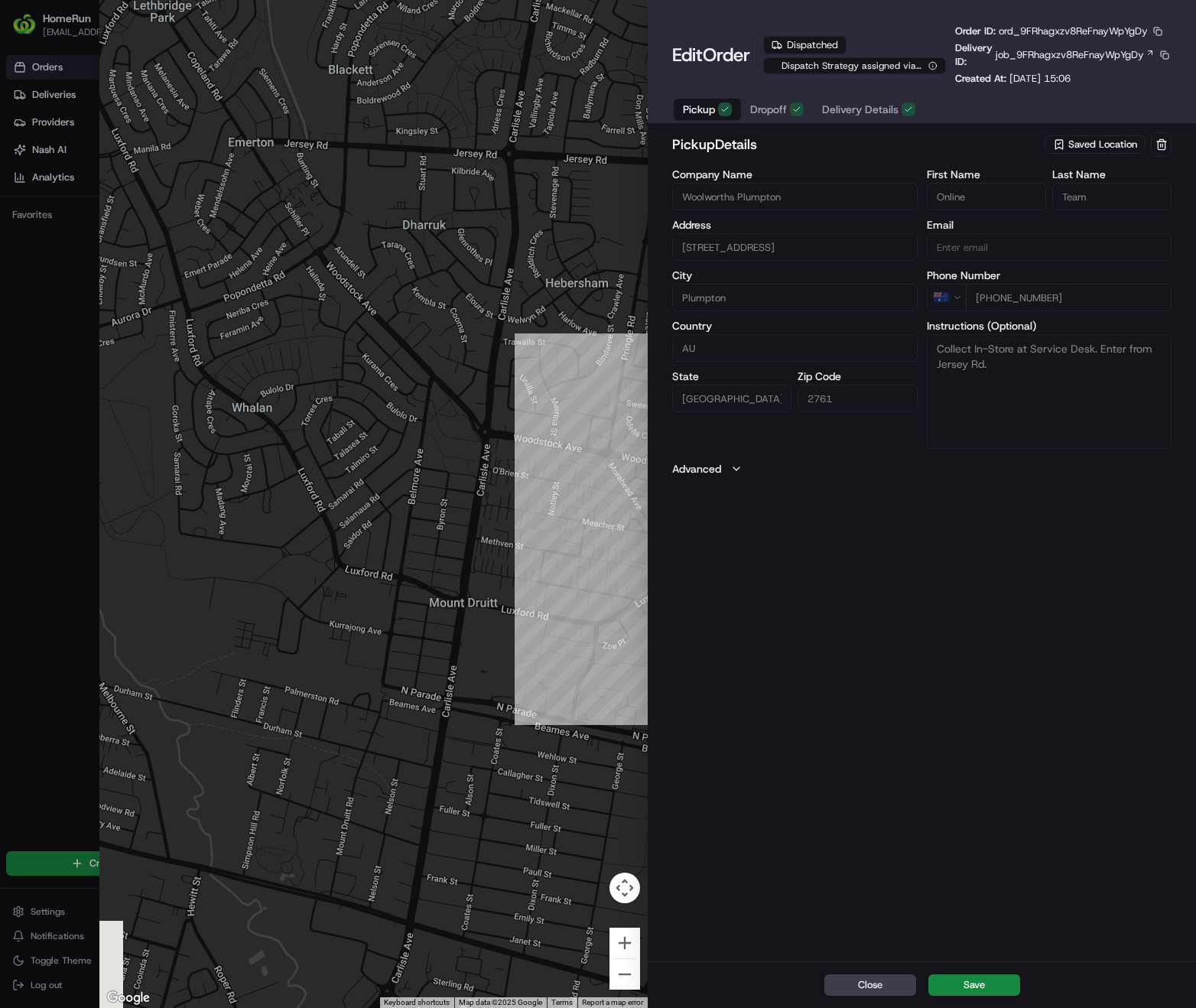
drag, startPoint x: 379, startPoint y: 542, endPoint x: 413, endPoint y: 389, distance: 156.7
click at [413, 389] on div at bounding box center [373, 504] width 548 height 1008
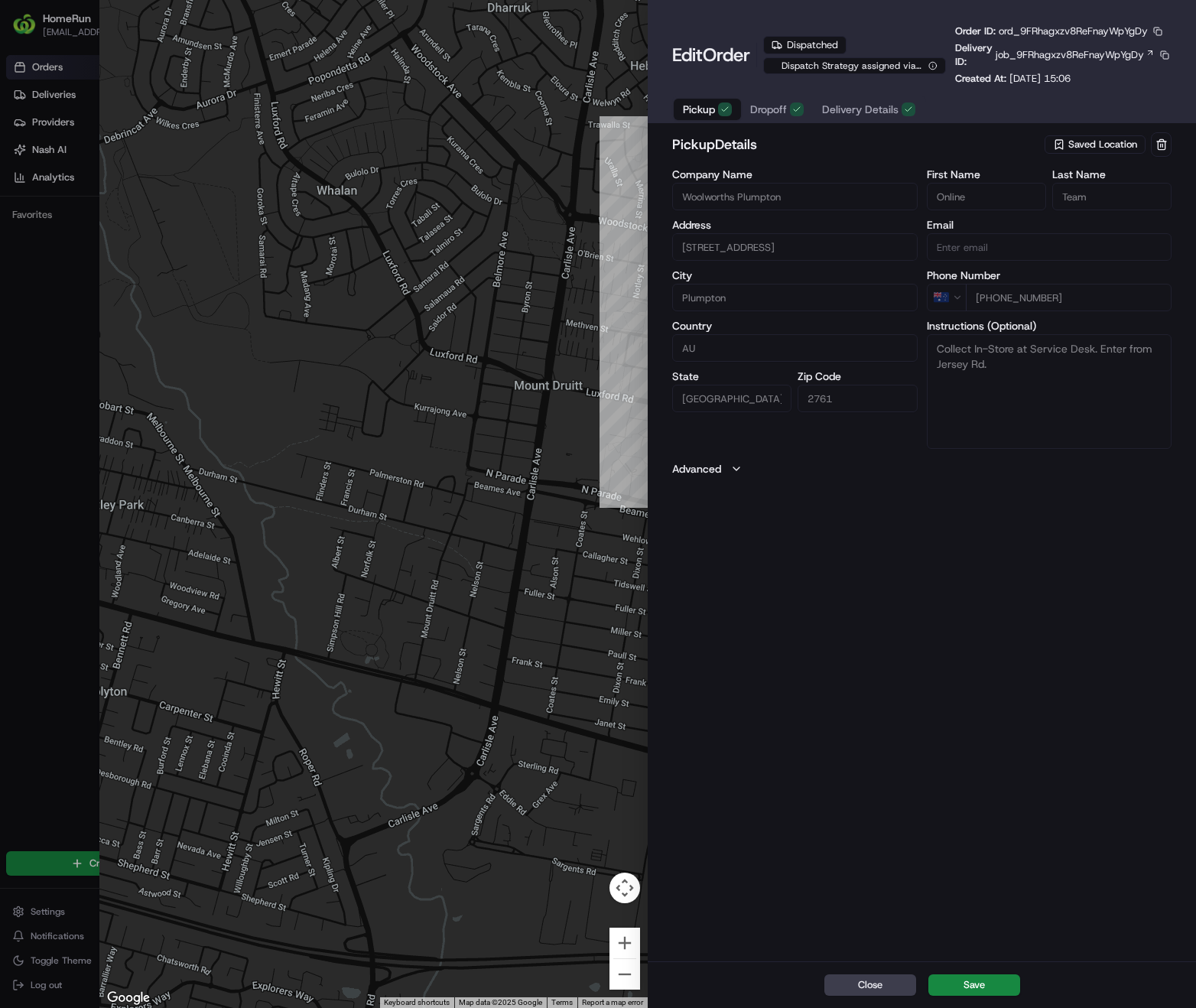
drag, startPoint x: 352, startPoint y: 627, endPoint x: 402, endPoint y: 423, distance: 210.0
click at [402, 423] on div at bounding box center [373, 504] width 548 height 1008
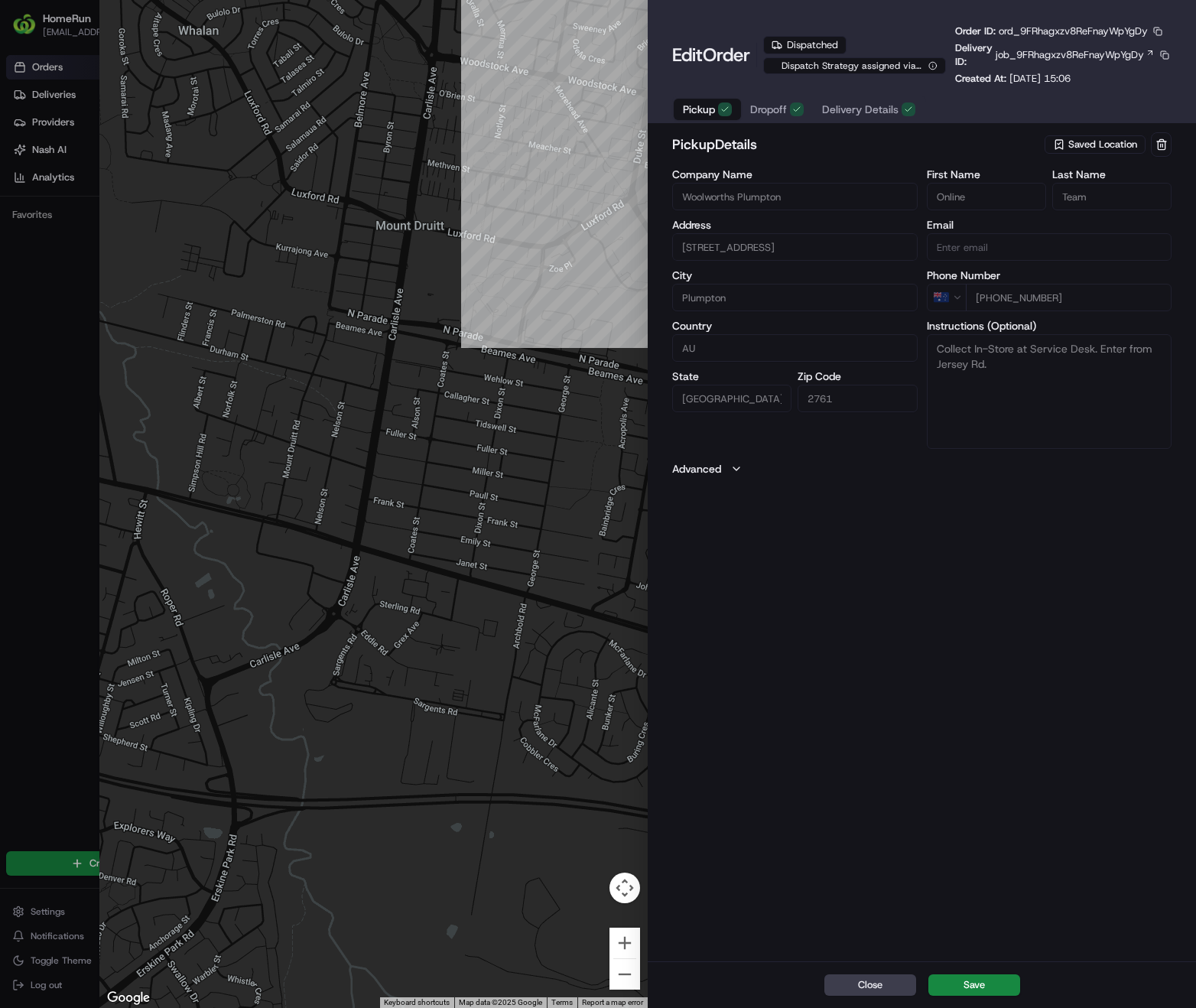
drag, startPoint x: 600, startPoint y: 648, endPoint x: 463, endPoint y: 488, distance: 210.6
click at [463, 488] on div at bounding box center [373, 504] width 548 height 1008
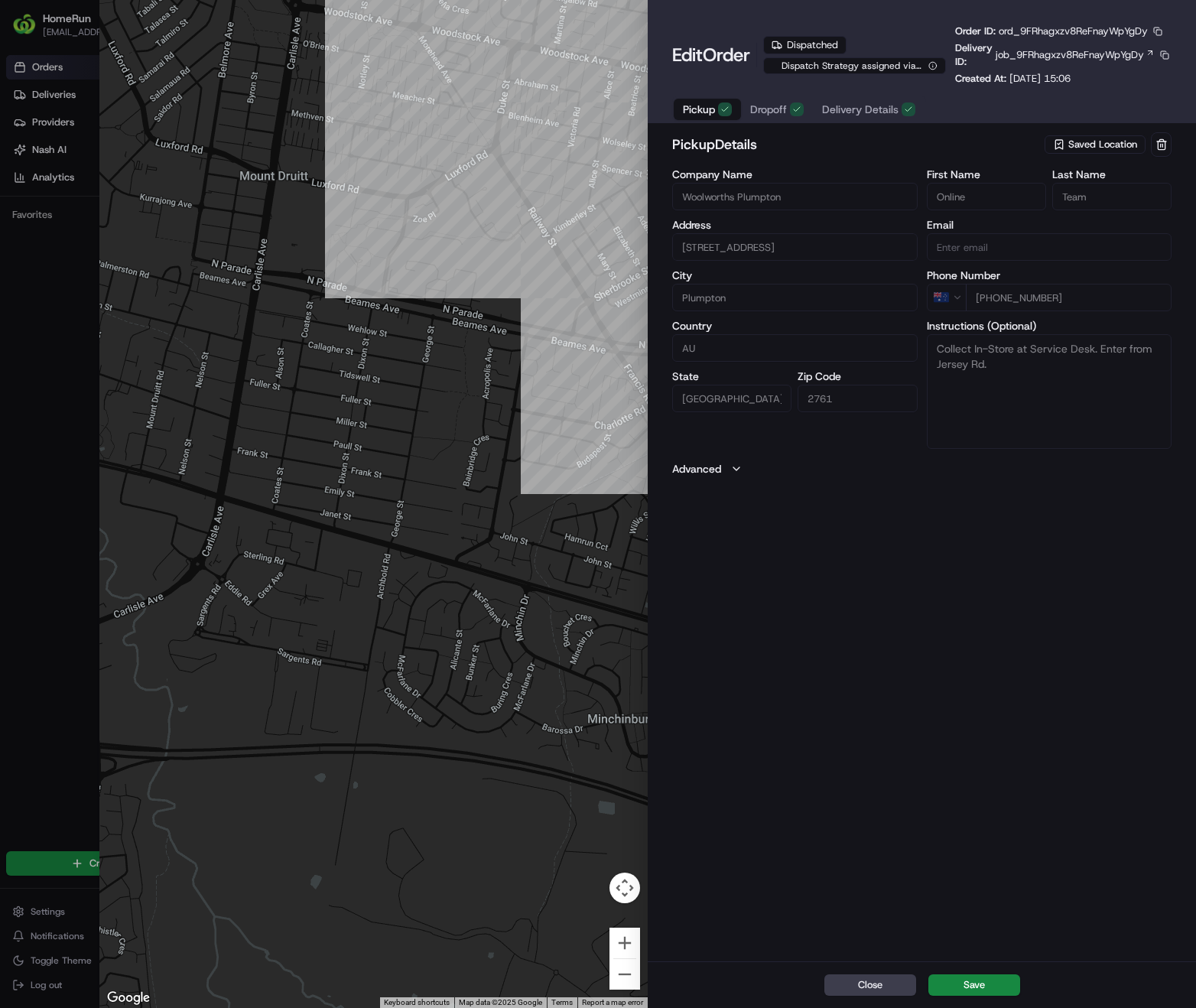
drag, startPoint x: 534, startPoint y: 663, endPoint x: 397, endPoint y: 613, distance: 145.8
click at [397, 613] on div at bounding box center [373, 504] width 548 height 1008
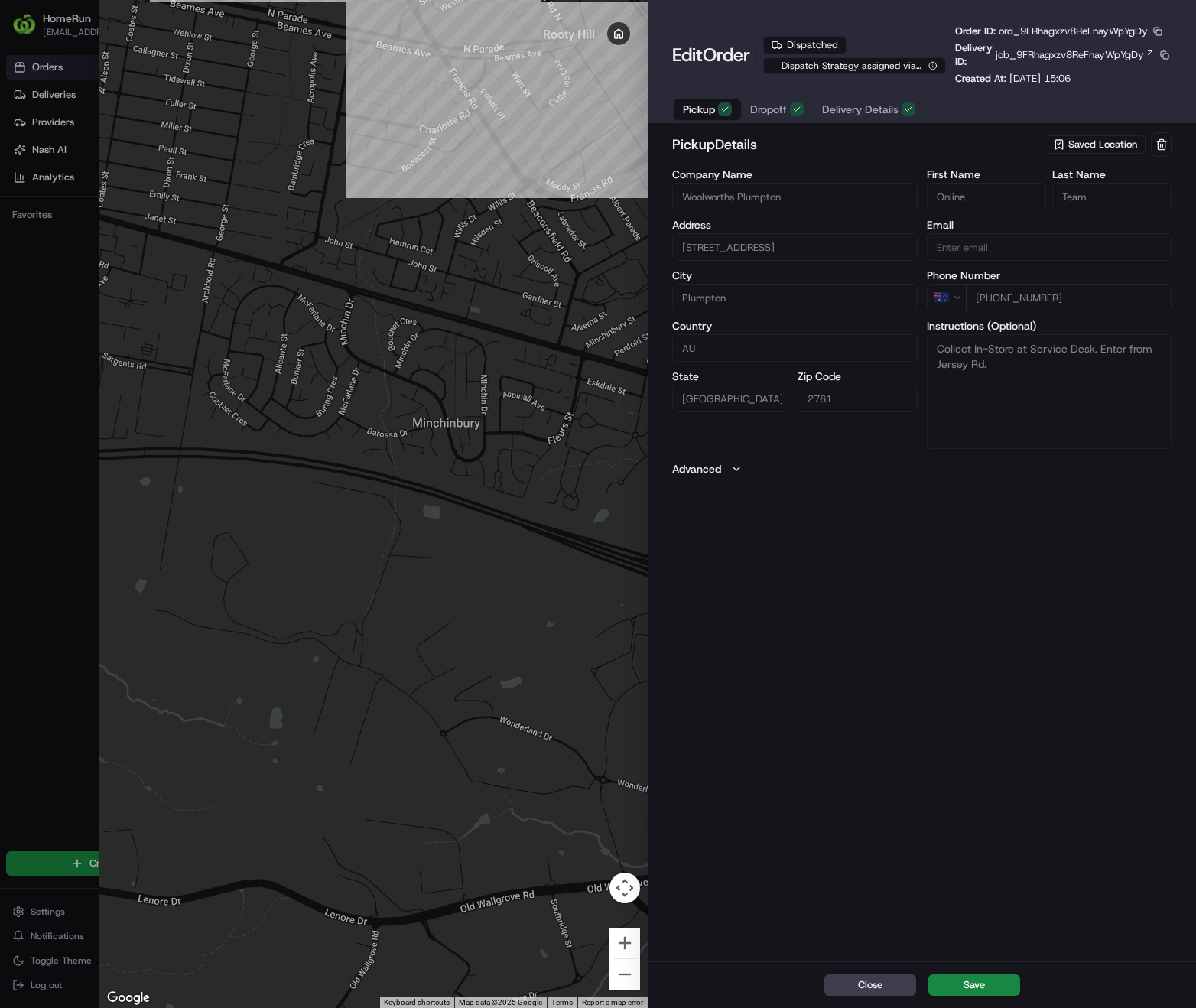
drag, startPoint x: 543, startPoint y: 720, endPoint x: 362, endPoint y: 422, distance: 348.7
click at [362, 422] on div at bounding box center [373, 504] width 548 height 1008
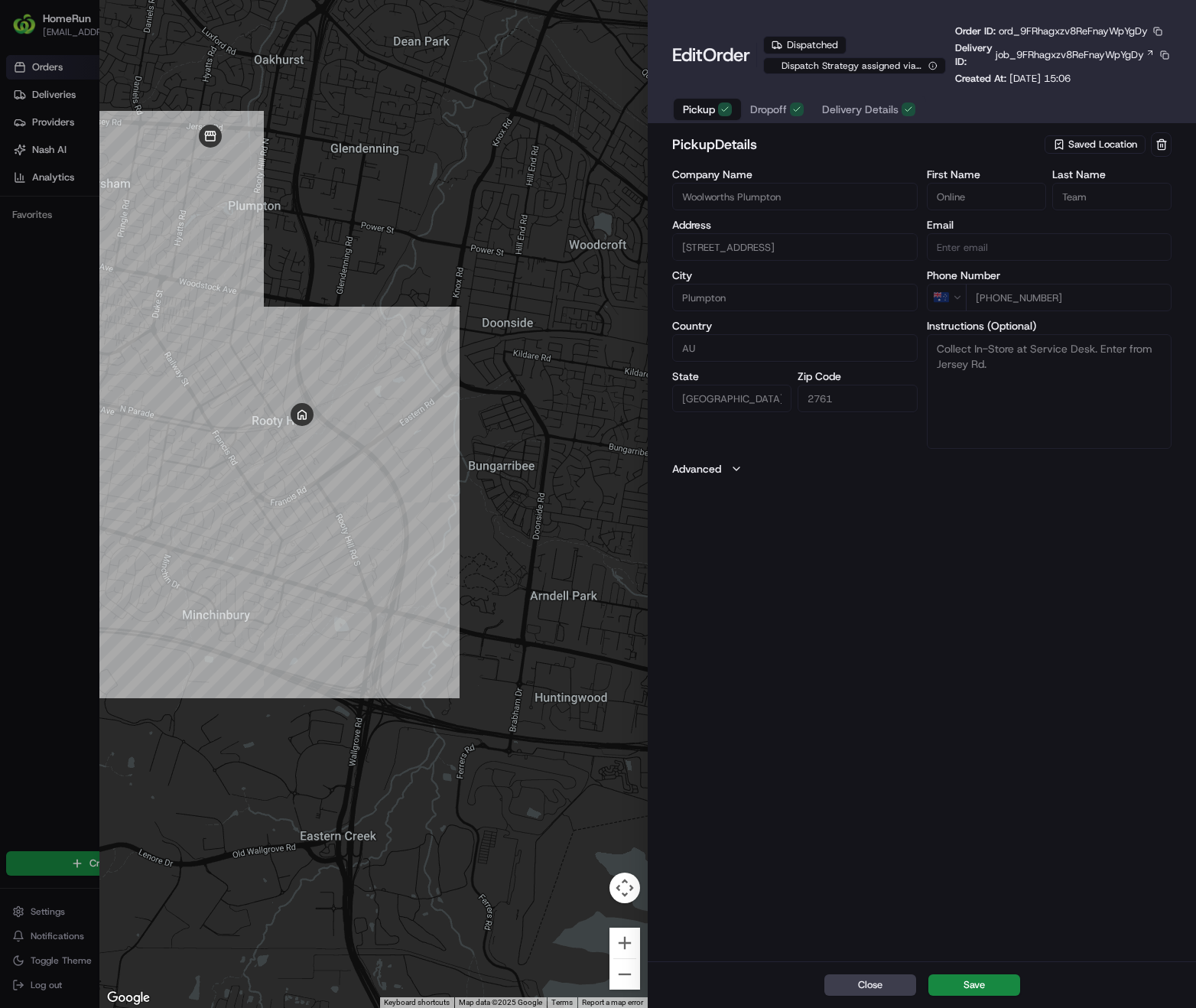
drag, startPoint x: 423, startPoint y: 584, endPoint x: 410, endPoint y: 673, distance: 89.9
click at [410, 673] on div at bounding box center [373, 504] width 548 height 1008
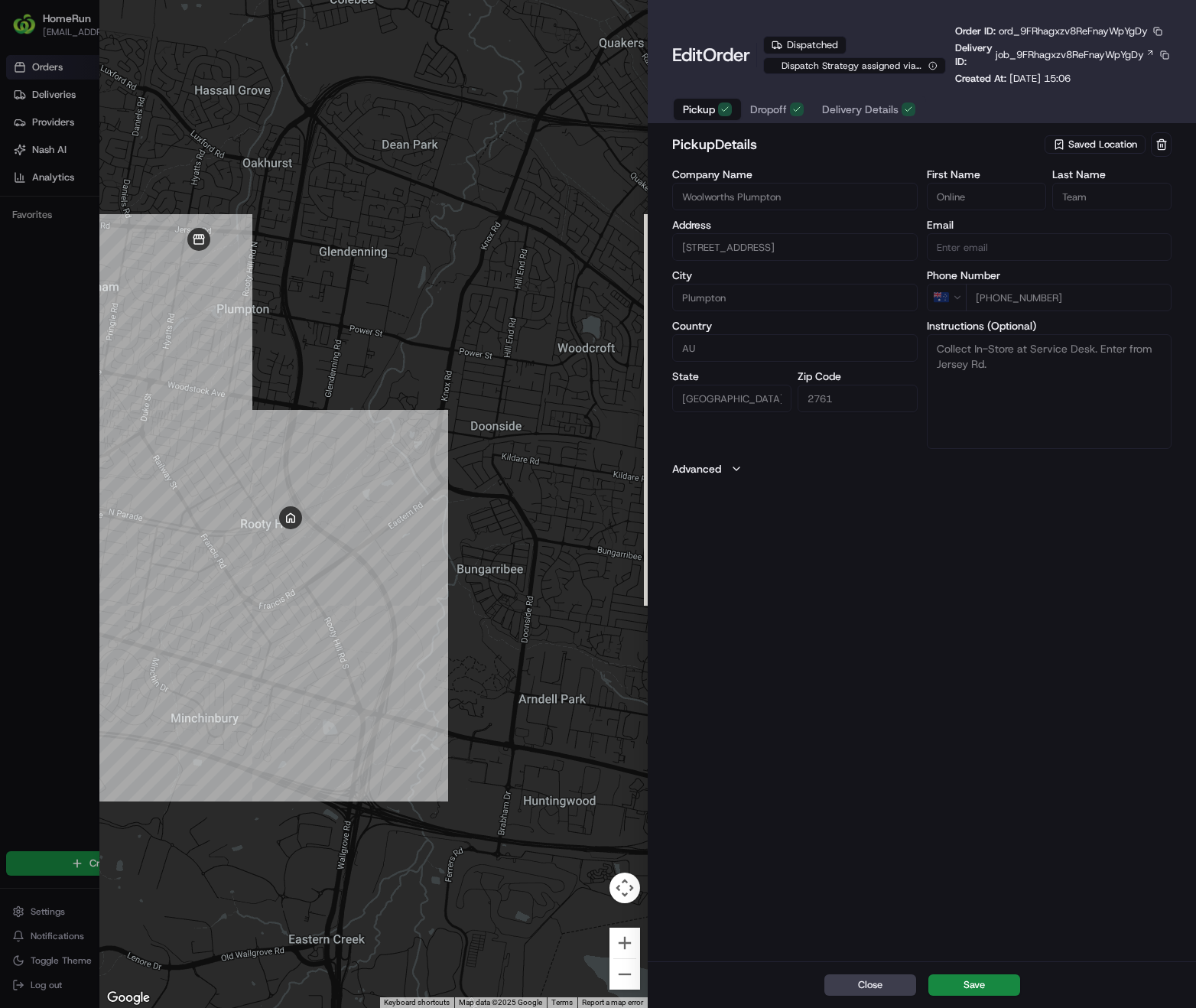
drag, startPoint x: 379, startPoint y: 659, endPoint x: 368, endPoint y: 762, distance: 103.6
click at [368, 762] on div at bounding box center [373, 504] width 548 height 1008
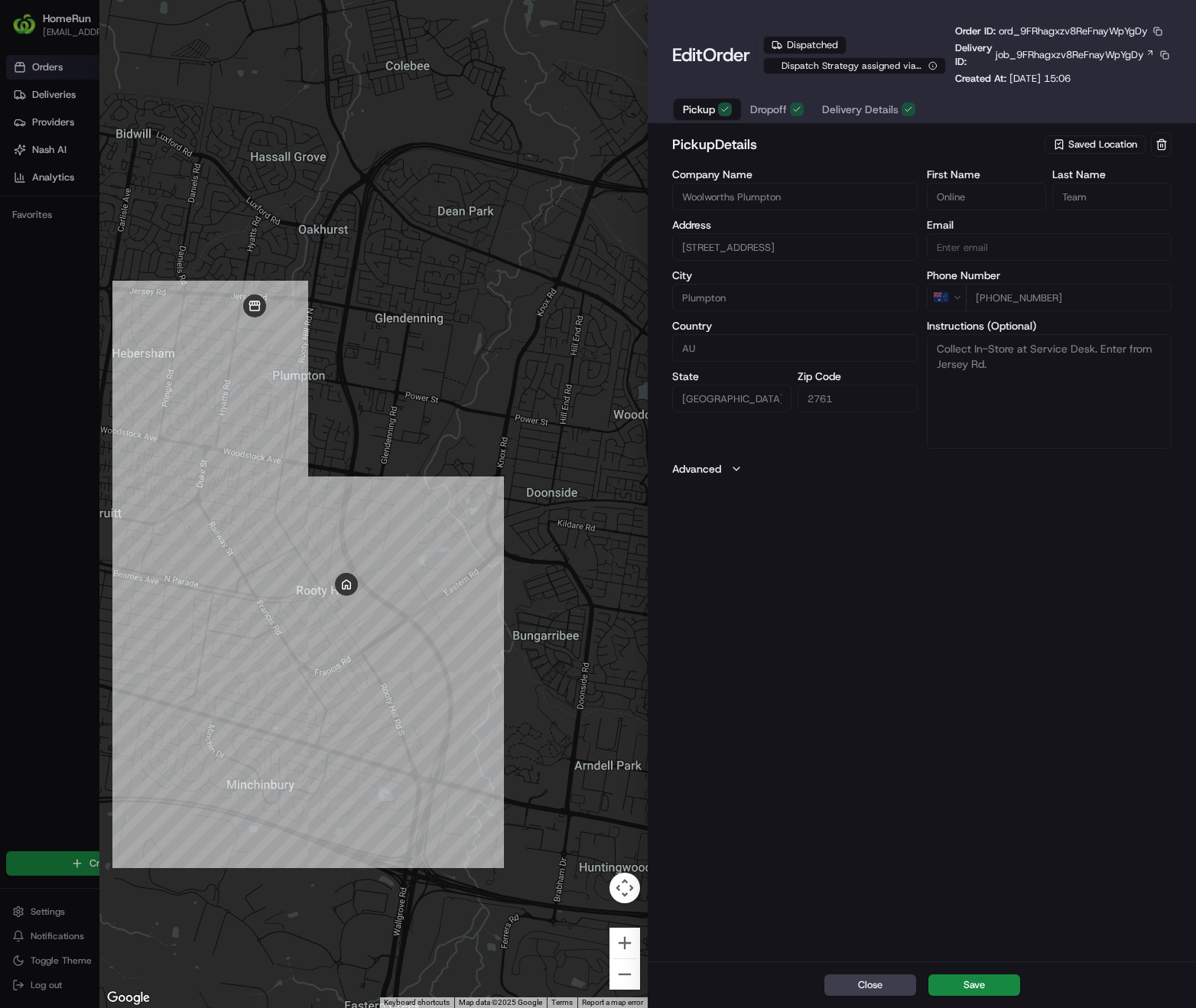
drag, startPoint x: 329, startPoint y: 618, endPoint x: 385, endPoint y: 687, distance: 88.9
click at [385, 687] on div at bounding box center [373, 504] width 548 height 1008
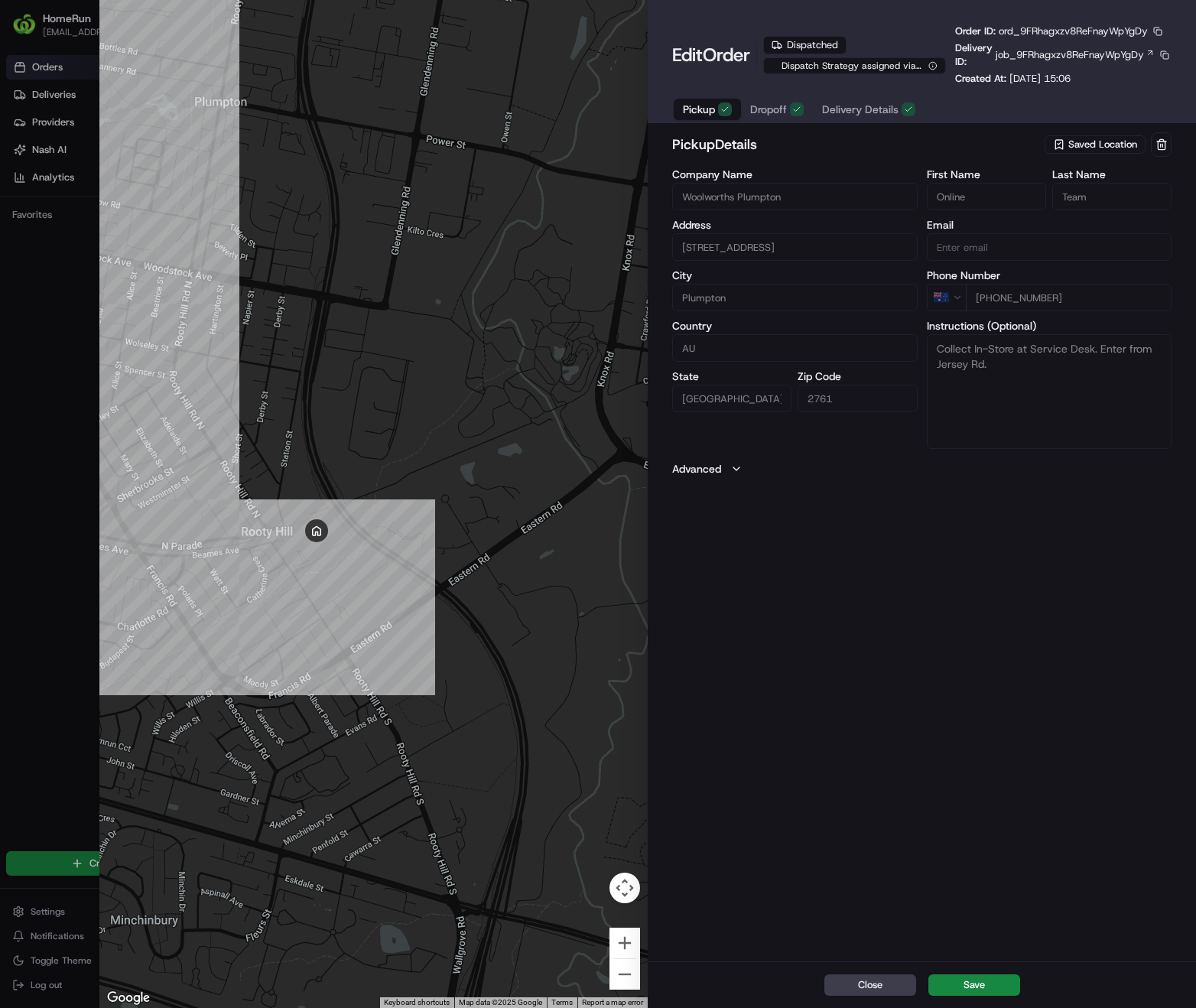
drag, startPoint x: 394, startPoint y: 627, endPoint x: 413, endPoint y: 739, distance: 113.6
click at [413, 739] on div at bounding box center [373, 504] width 548 height 1008
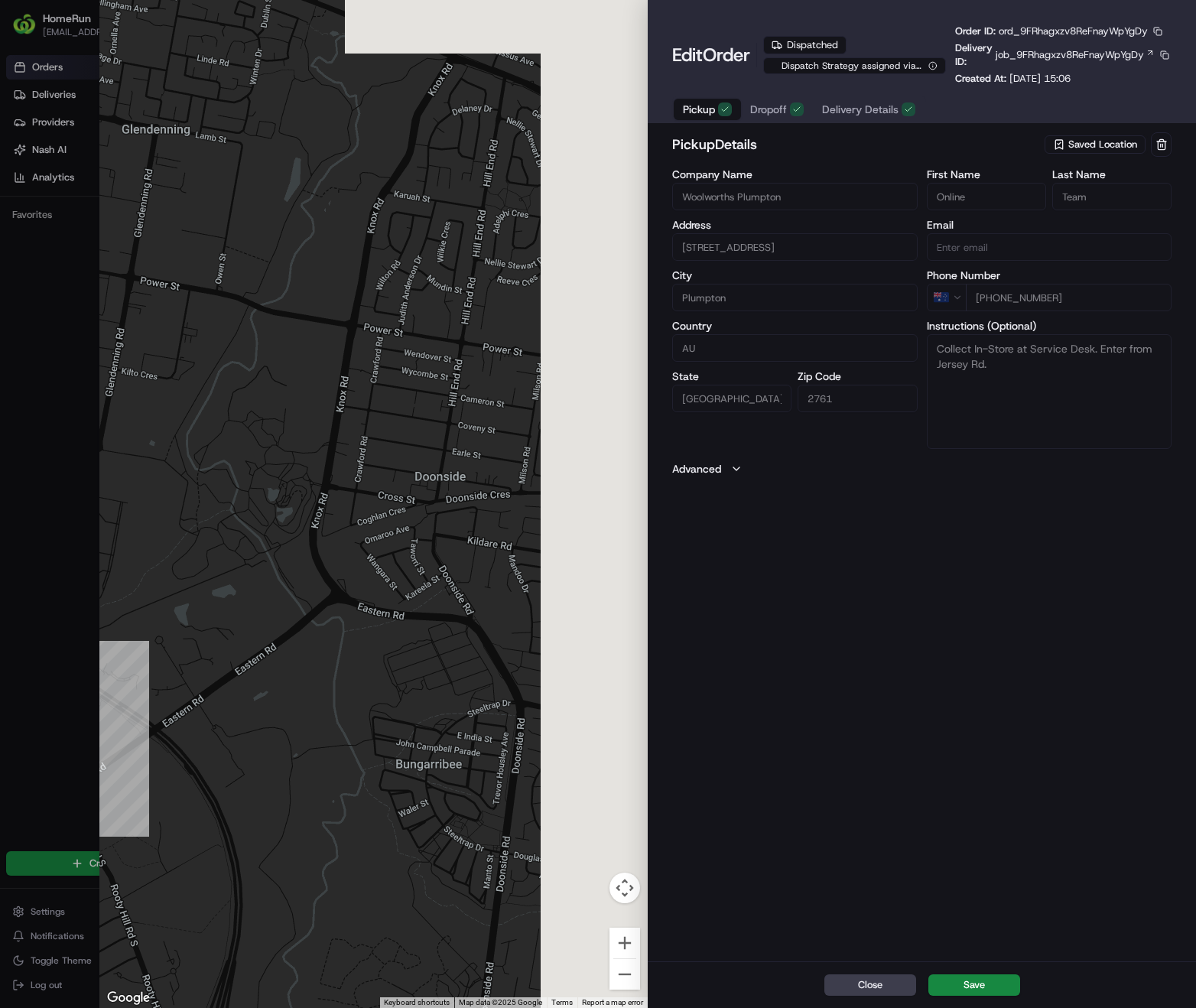
drag, startPoint x: 571, startPoint y: 594, endPoint x: 273, endPoint y: 743, distance: 333.2
click at [273, 743] on div at bounding box center [373, 504] width 548 height 1008
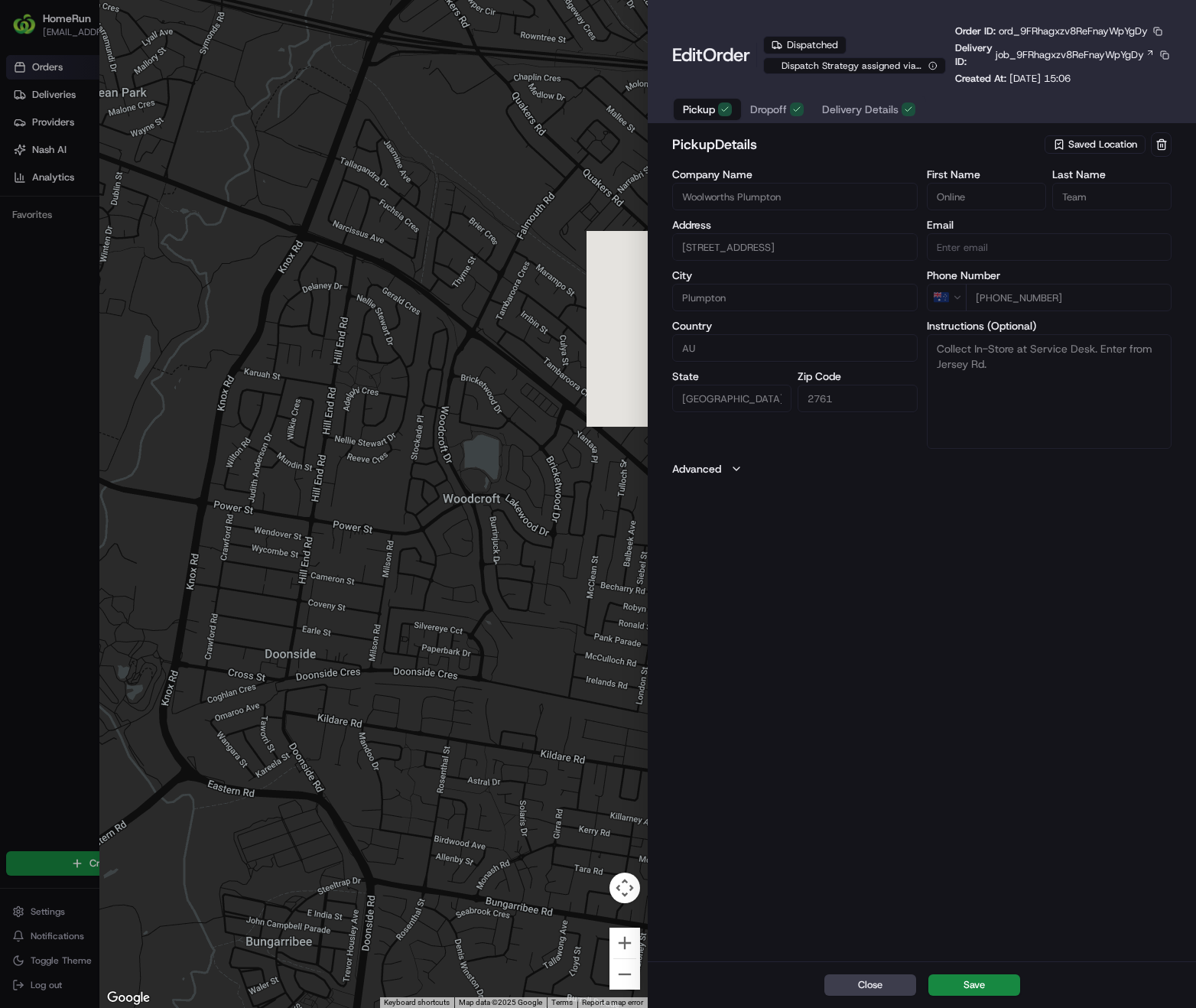
drag, startPoint x: 408, startPoint y: 552, endPoint x: 305, endPoint y: 677, distance: 162.0
click at [305, 677] on div at bounding box center [373, 504] width 548 height 1008
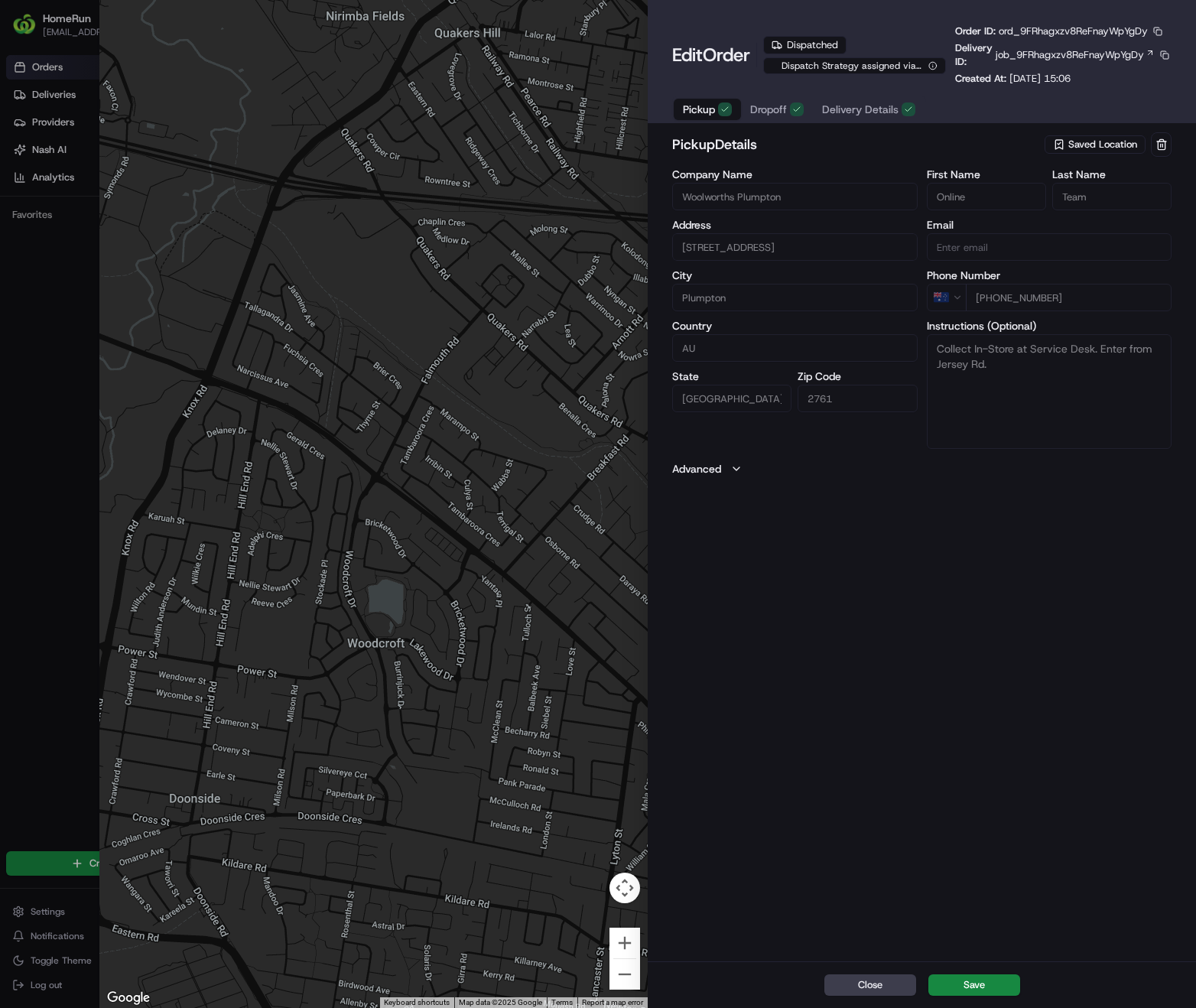
drag, startPoint x: 342, startPoint y: 473, endPoint x: 265, endPoint y: 583, distance: 134.3
click at [265, 583] on div at bounding box center [373, 504] width 548 height 1008
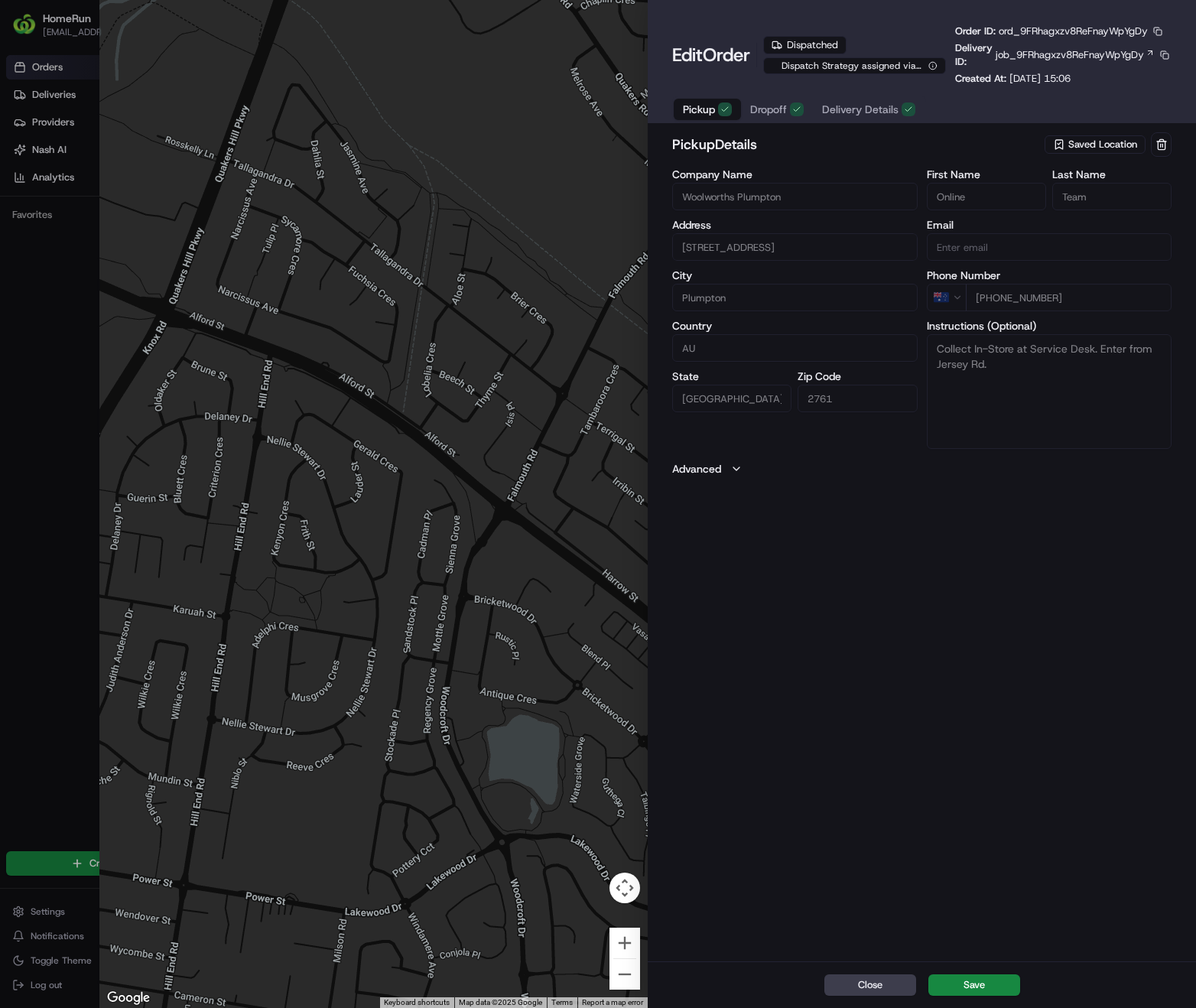
drag, startPoint x: 315, startPoint y: 419, endPoint x: 347, endPoint y: 448, distance: 43.2
click at [347, 448] on div at bounding box center [373, 504] width 548 height 1008
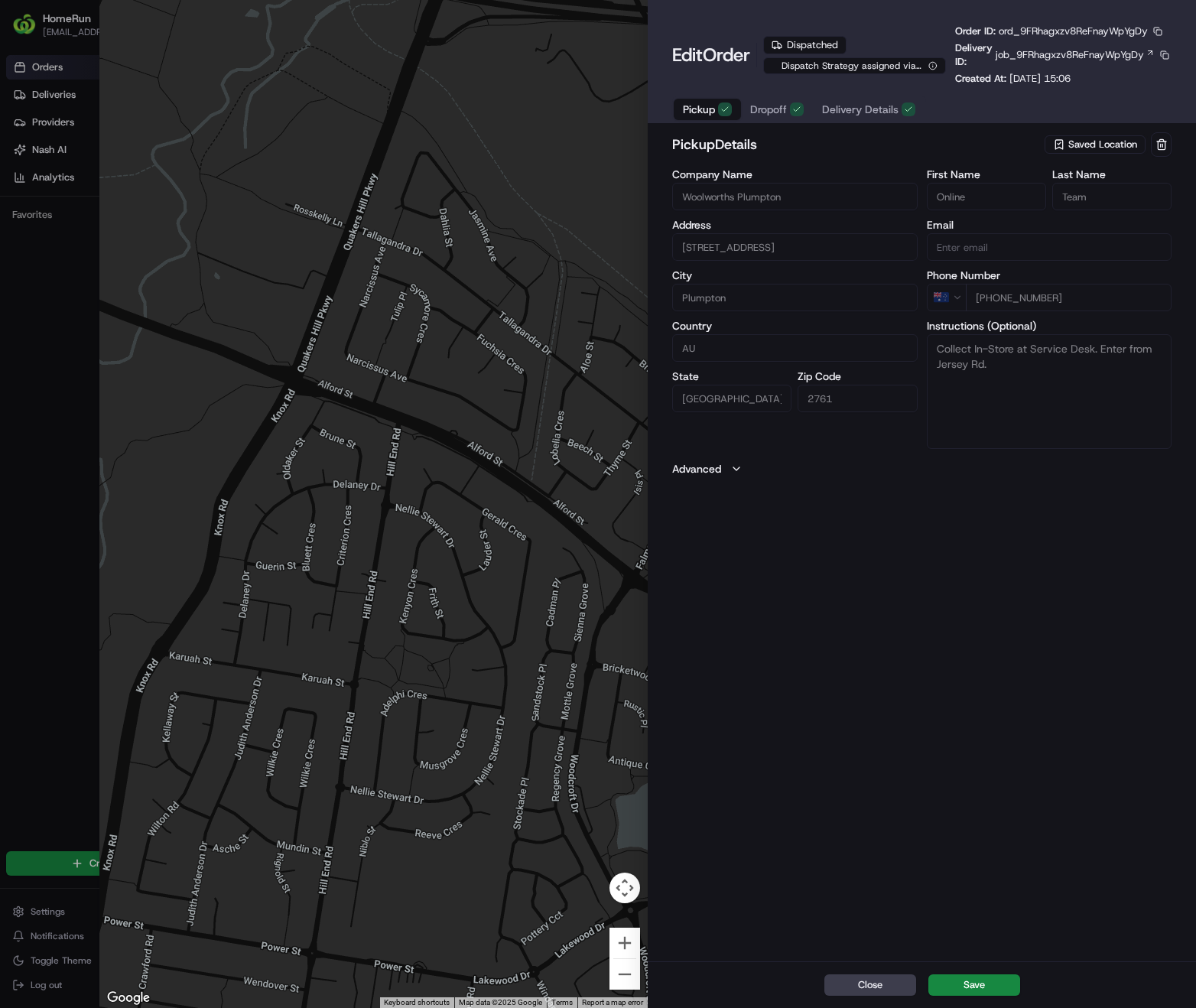
drag, startPoint x: 286, startPoint y: 567, endPoint x: 527, endPoint y: 506, distance: 248.6
click at [527, 506] on div at bounding box center [373, 504] width 548 height 1008
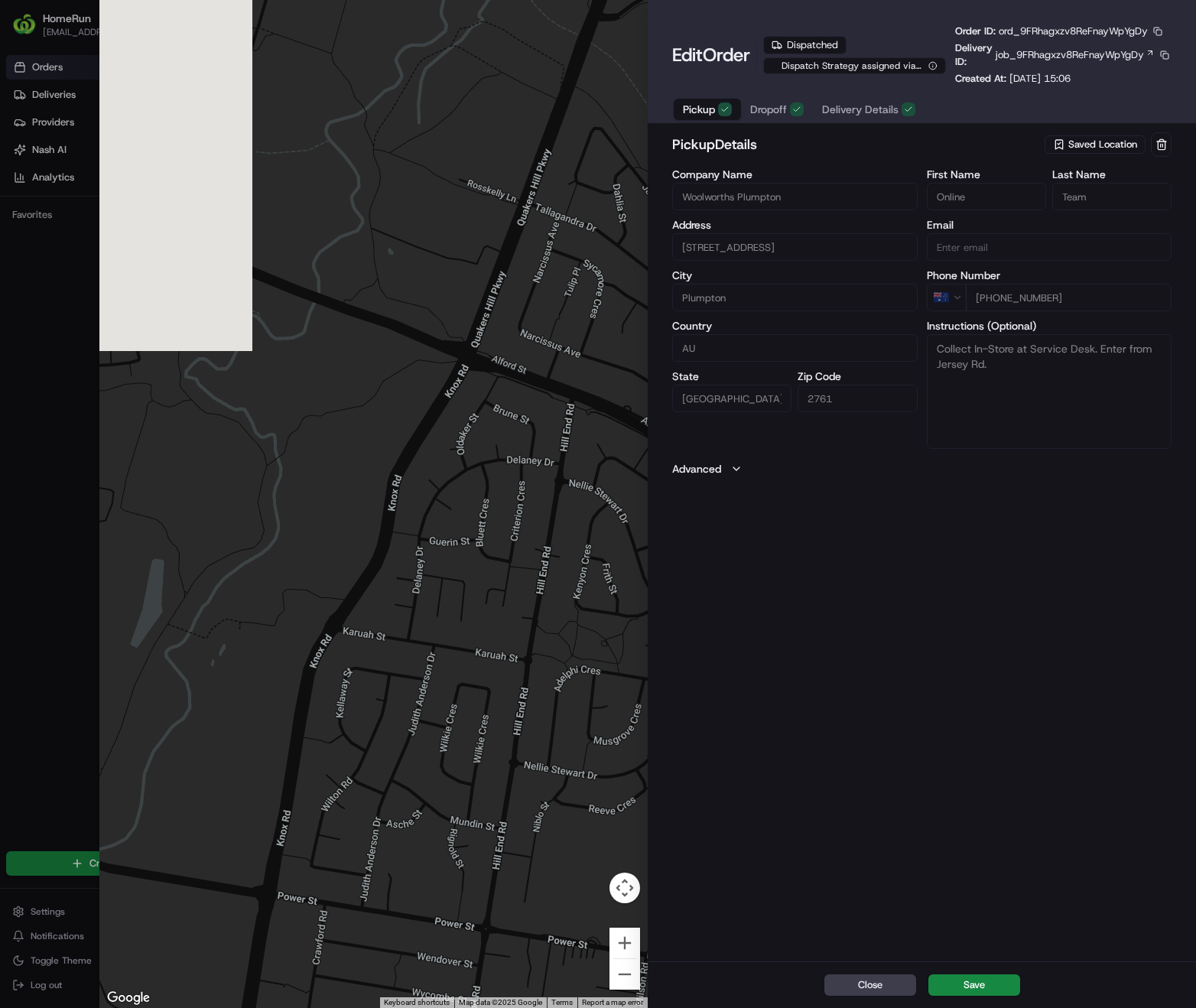
drag, startPoint x: 291, startPoint y: 604, endPoint x: 467, endPoint y: 575, distance: 178.4
click at [467, 575] on div at bounding box center [373, 504] width 548 height 1008
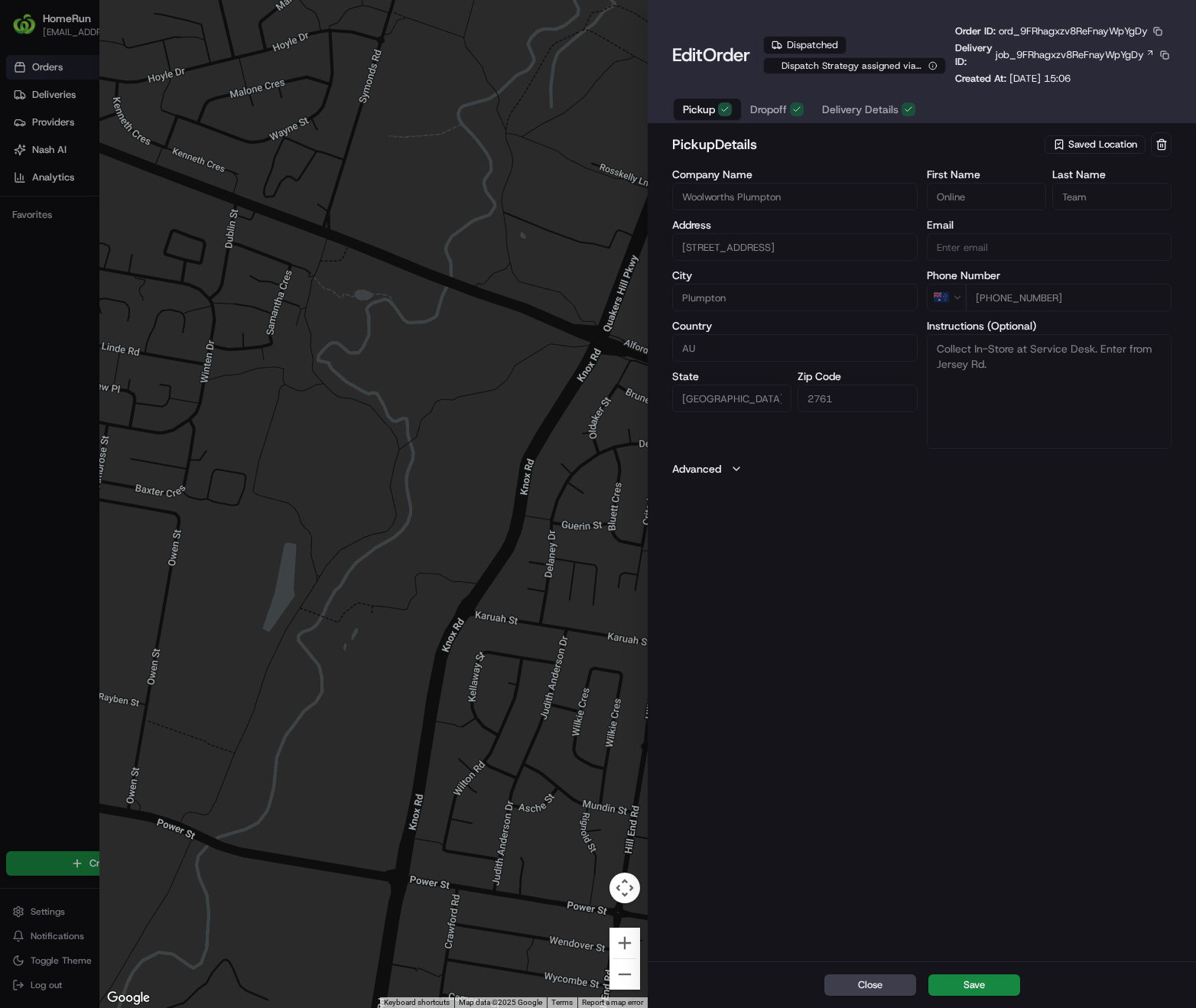
drag, startPoint x: 306, startPoint y: 582, endPoint x: 440, endPoint y: 565, distance: 135.1
click at [440, 565] on div at bounding box center [373, 504] width 548 height 1008
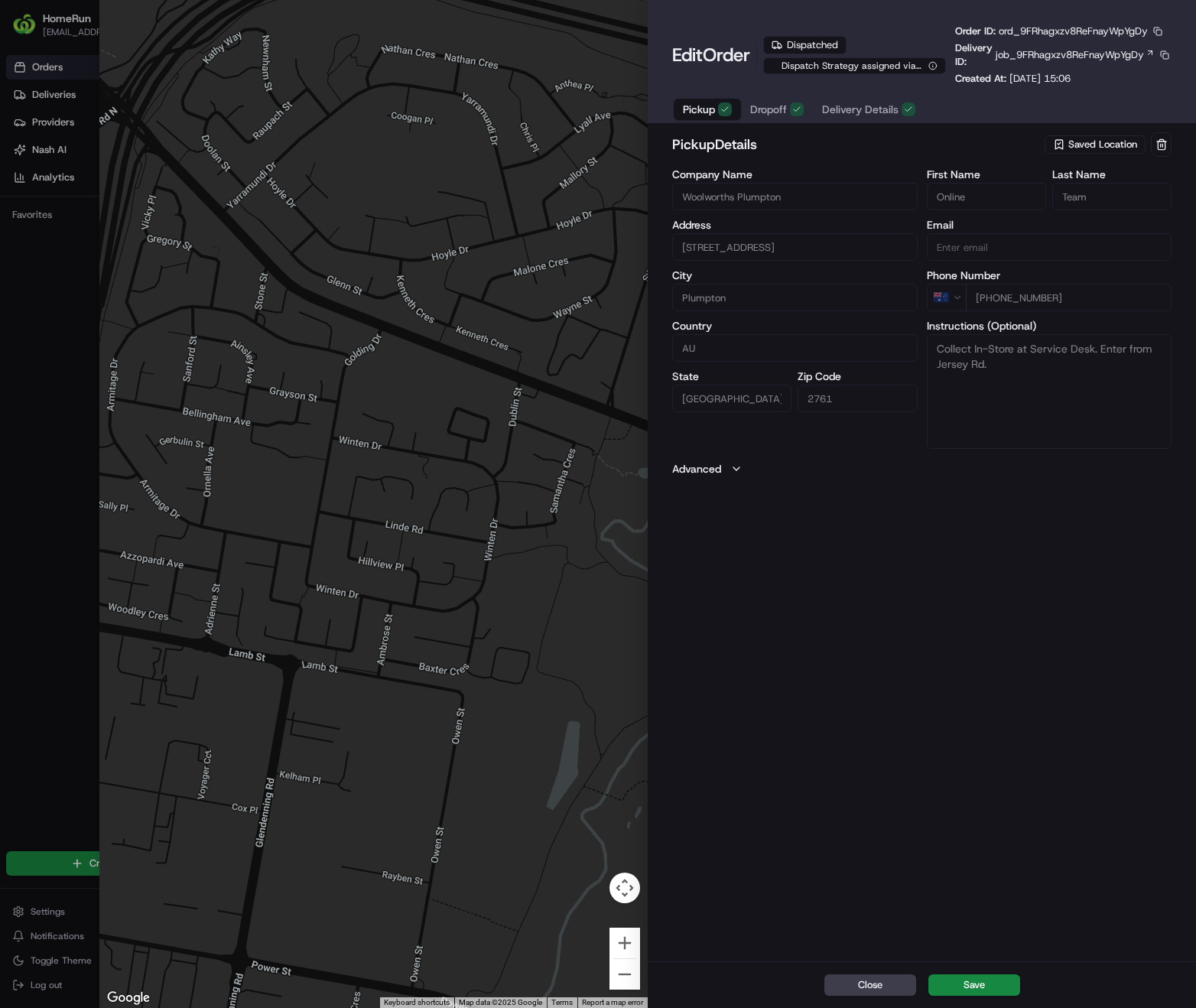
drag, startPoint x: 311, startPoint y: 584, endPoint x: 596, endPoint y: 763, distance: 336.6
click at [596, 763] on div at bounding box center [373, 504] width 548 height 1008
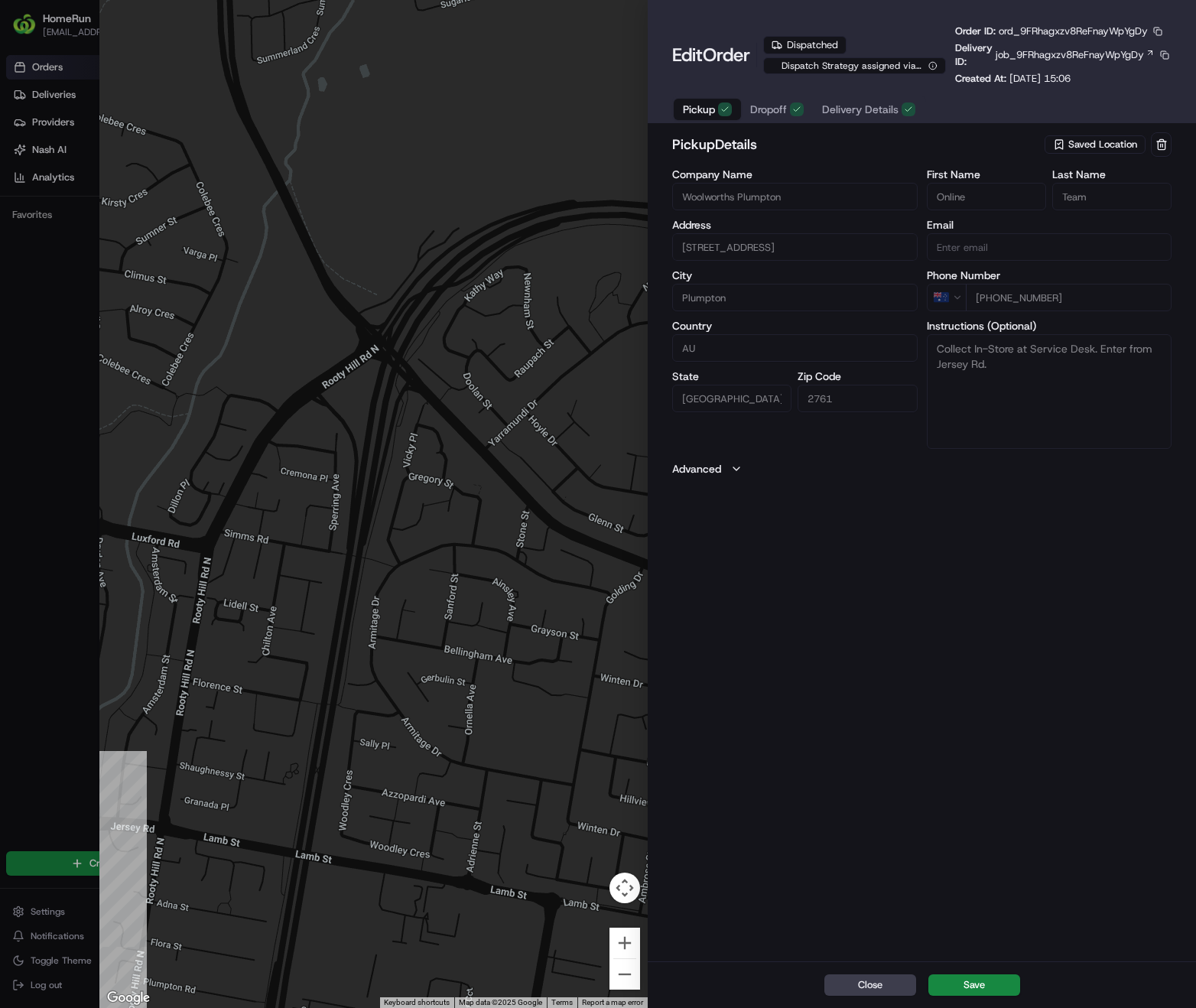
drag, startPoint x: 271, startPoint y: 386, endPoint x: 539, endPoint y: 632, distance: 363.8
click at [539, 632] on div at bounding box center [373, 504] width 548 height 1008
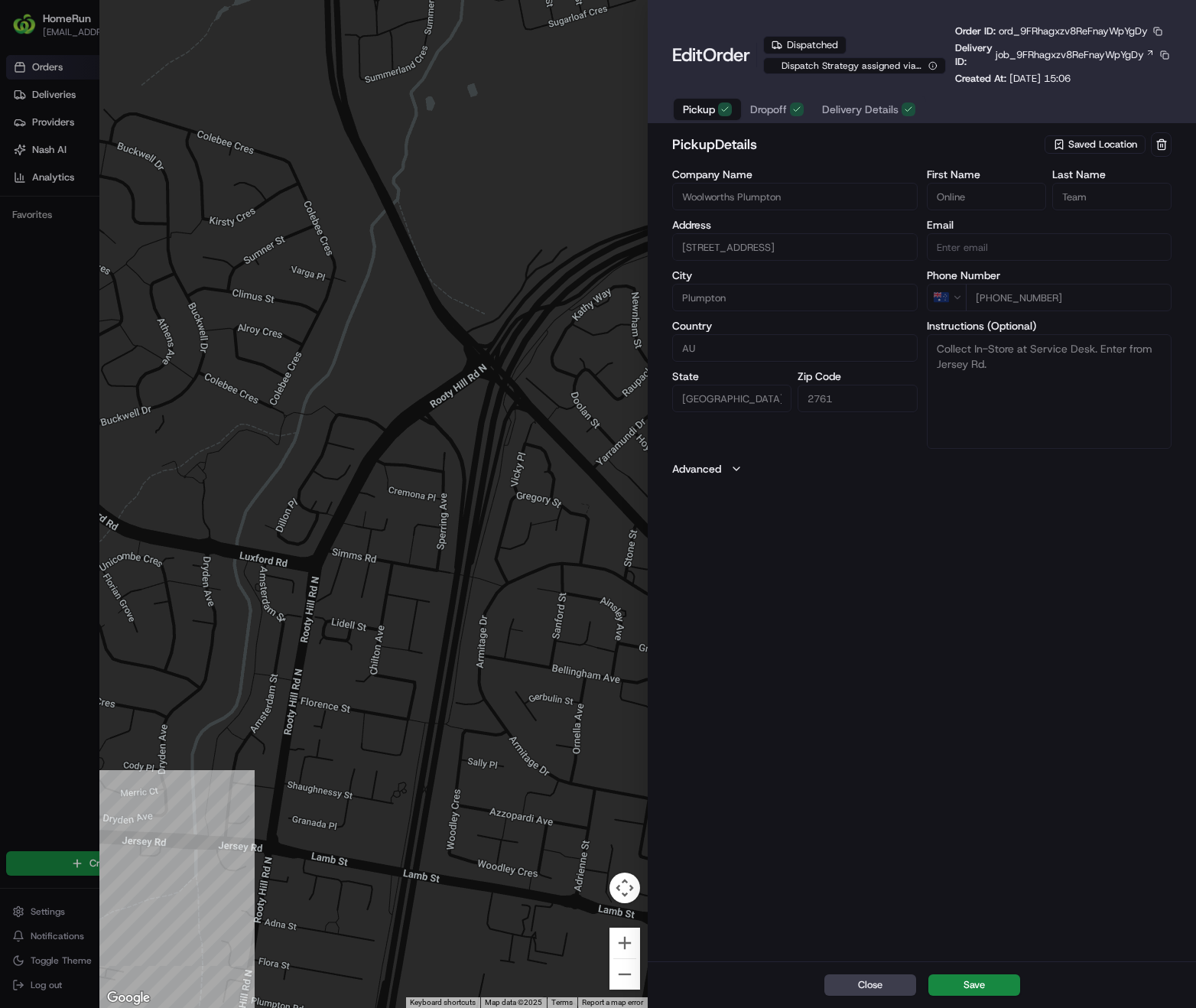
drag, startPoint x: 329, startPoint y: 523, endPoint x: 448, endPoint y: 546, distance: 121.2
click at [448, 546] on div at bounding box center [373, 504] width 548 height 1008
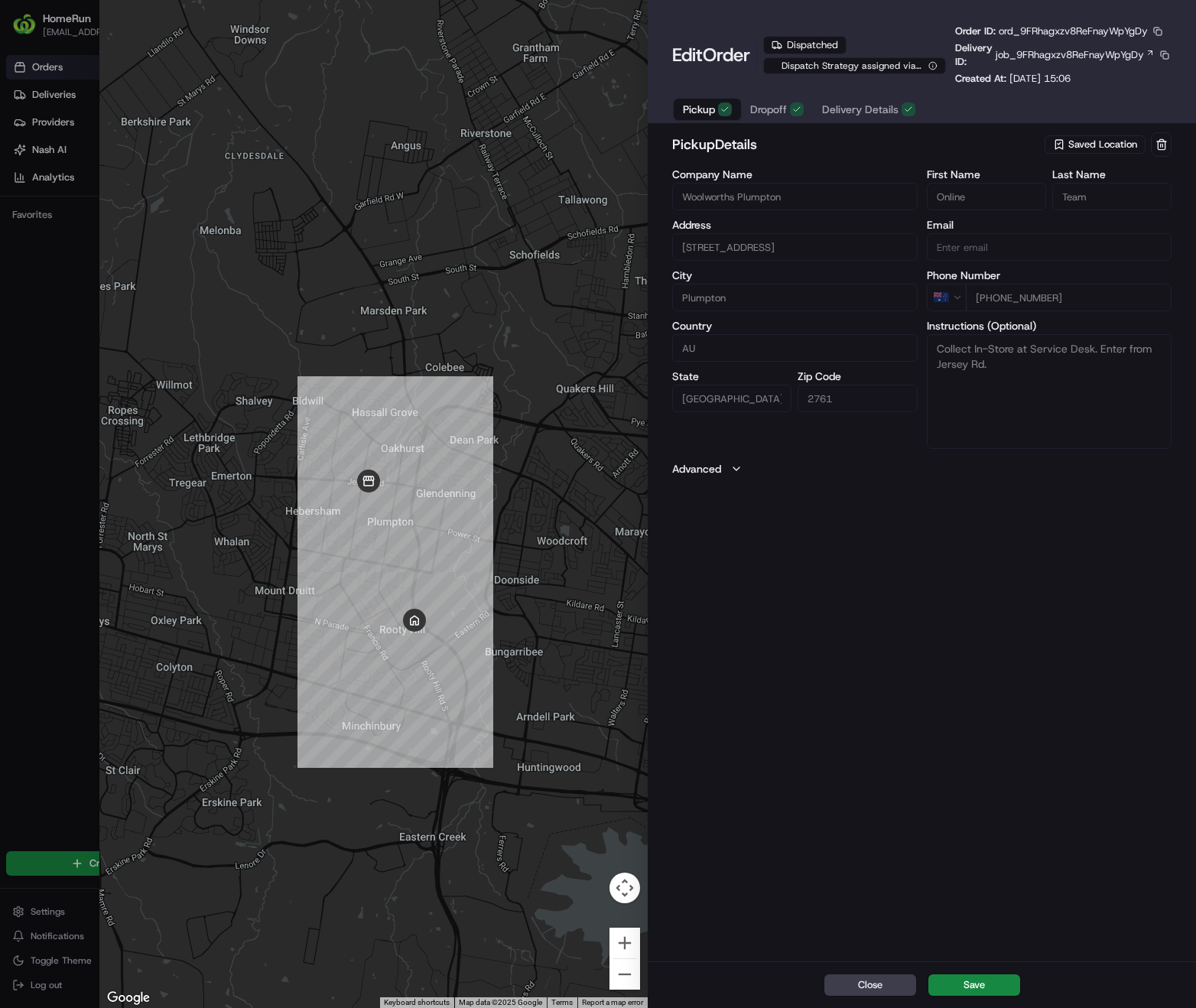
drag, startPoint x: 529, startPoint y: 651, endPoint x: 579, endPoint y: 472, distance: 185.9
click at [579, 472] on div at bounding box center [373, 504] width 548 height 1008
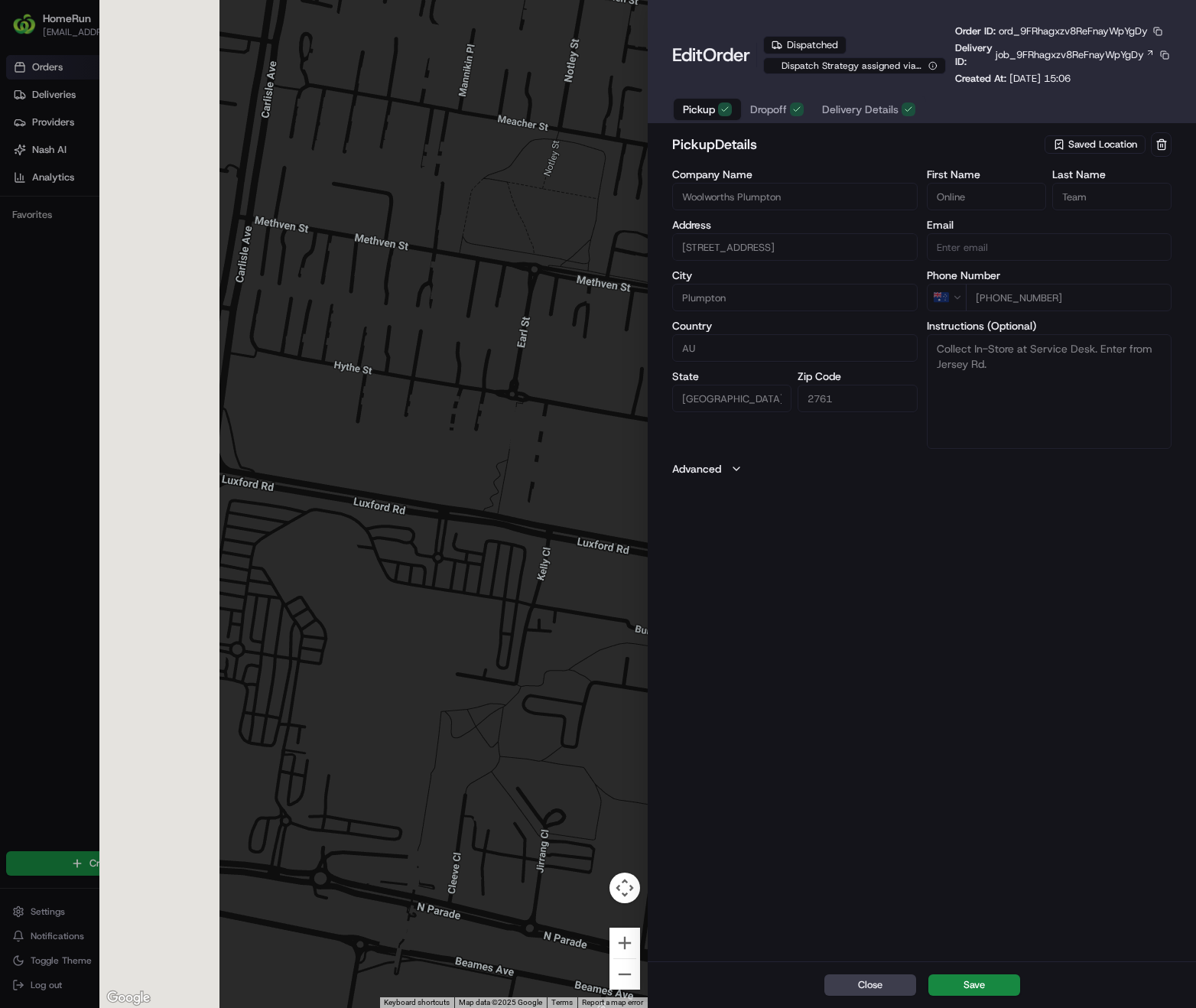
drag, startPoint x: 243, startPoint y: 567, endPoint x: 524, endPoint y: 638, distance: 289.8
click at [524, 638] on div at bounding box center [373, 504] width 548 height 1008
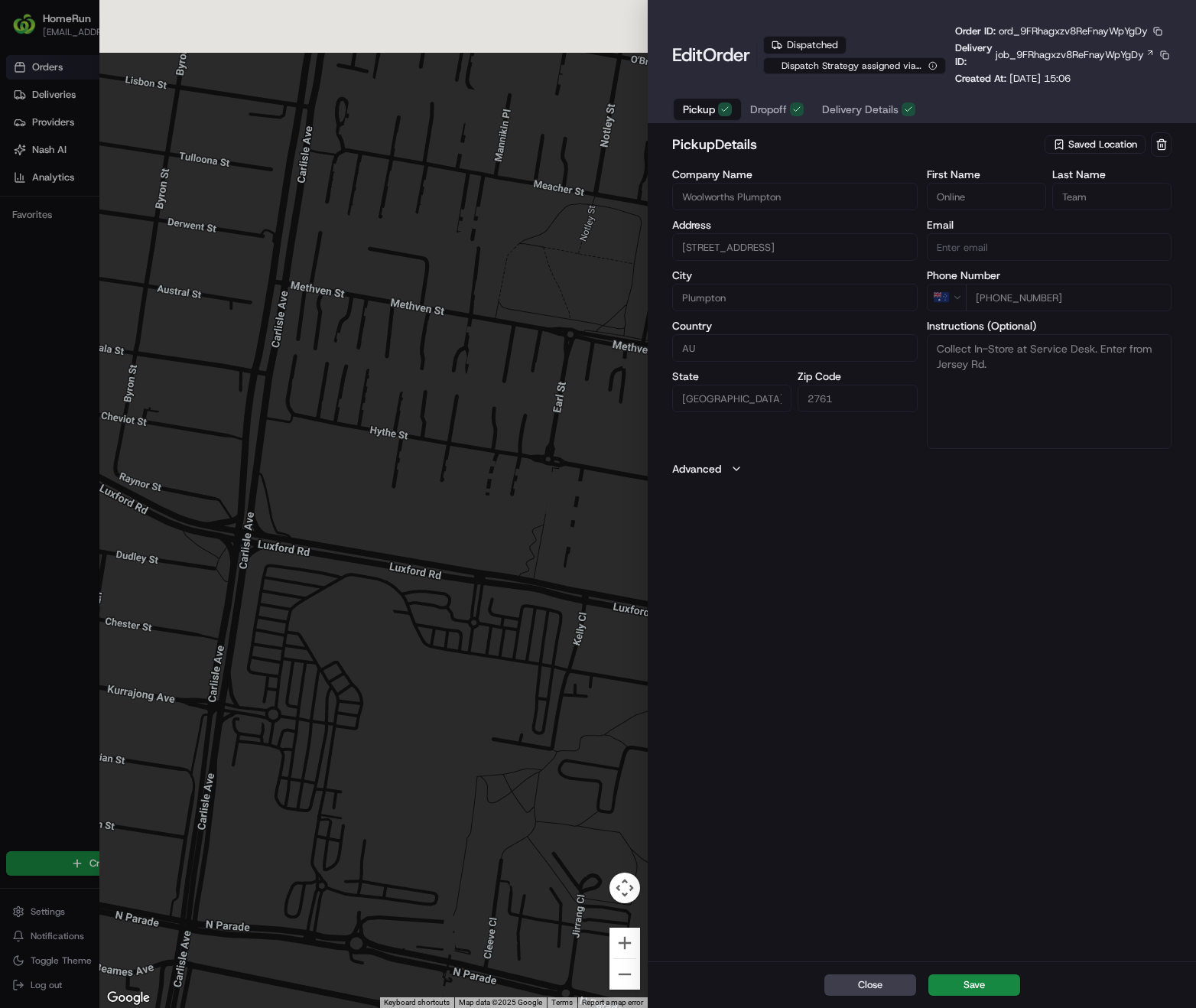
drag, startPoint x: 331, startPoint y: 555, endPoint x: 383, endPoint y: 665, distance: 121.7
click at [383, 665] on div at bounding box center [373, 504] width 548 height 1008
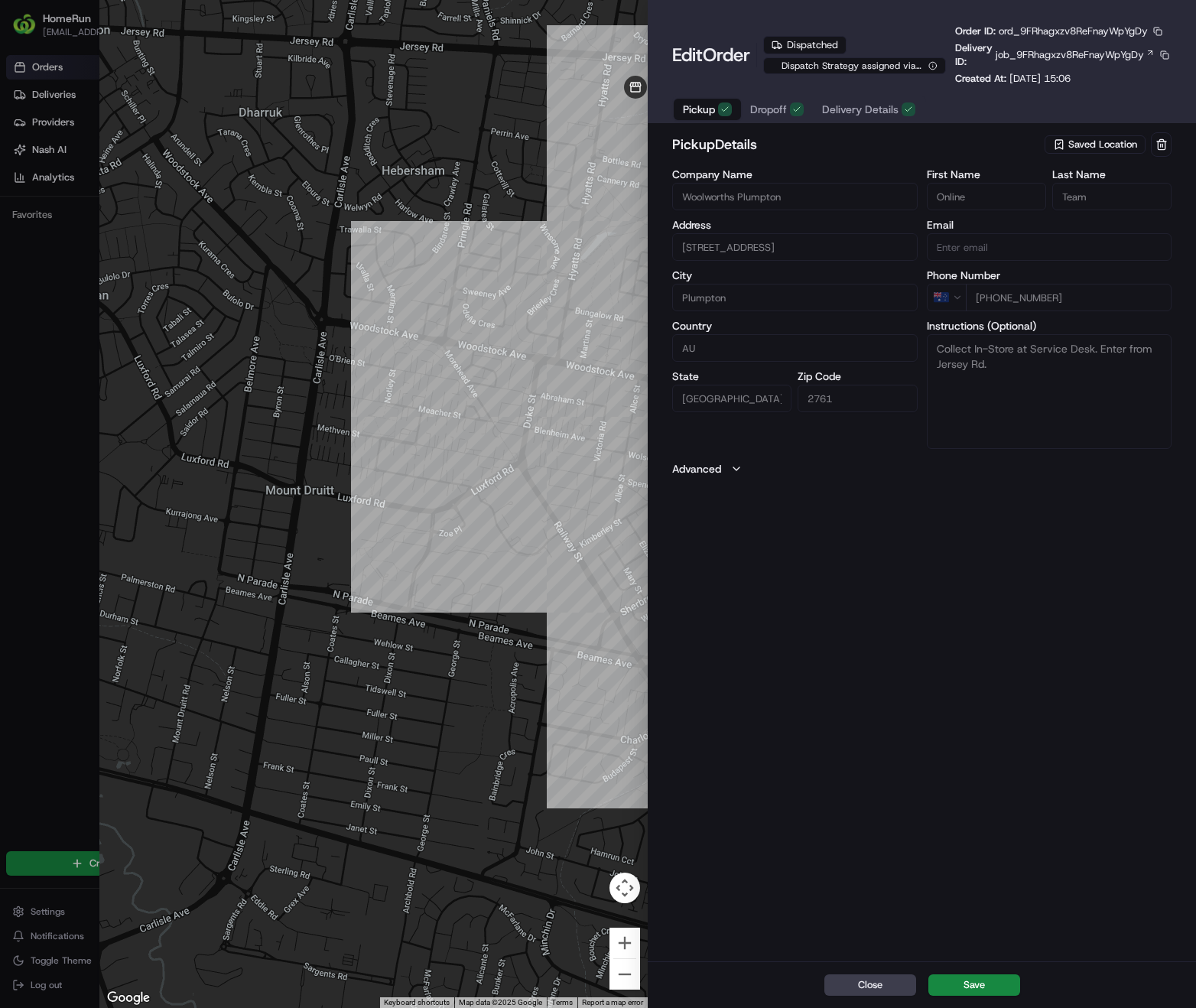
drag, startPoint x: 422, startPoint y: 669, endPoint x: 376, endPoint y: 563, distance: 115.6
click at [376, 563] on div at bounding box center [373, 504] width 548 height 1008
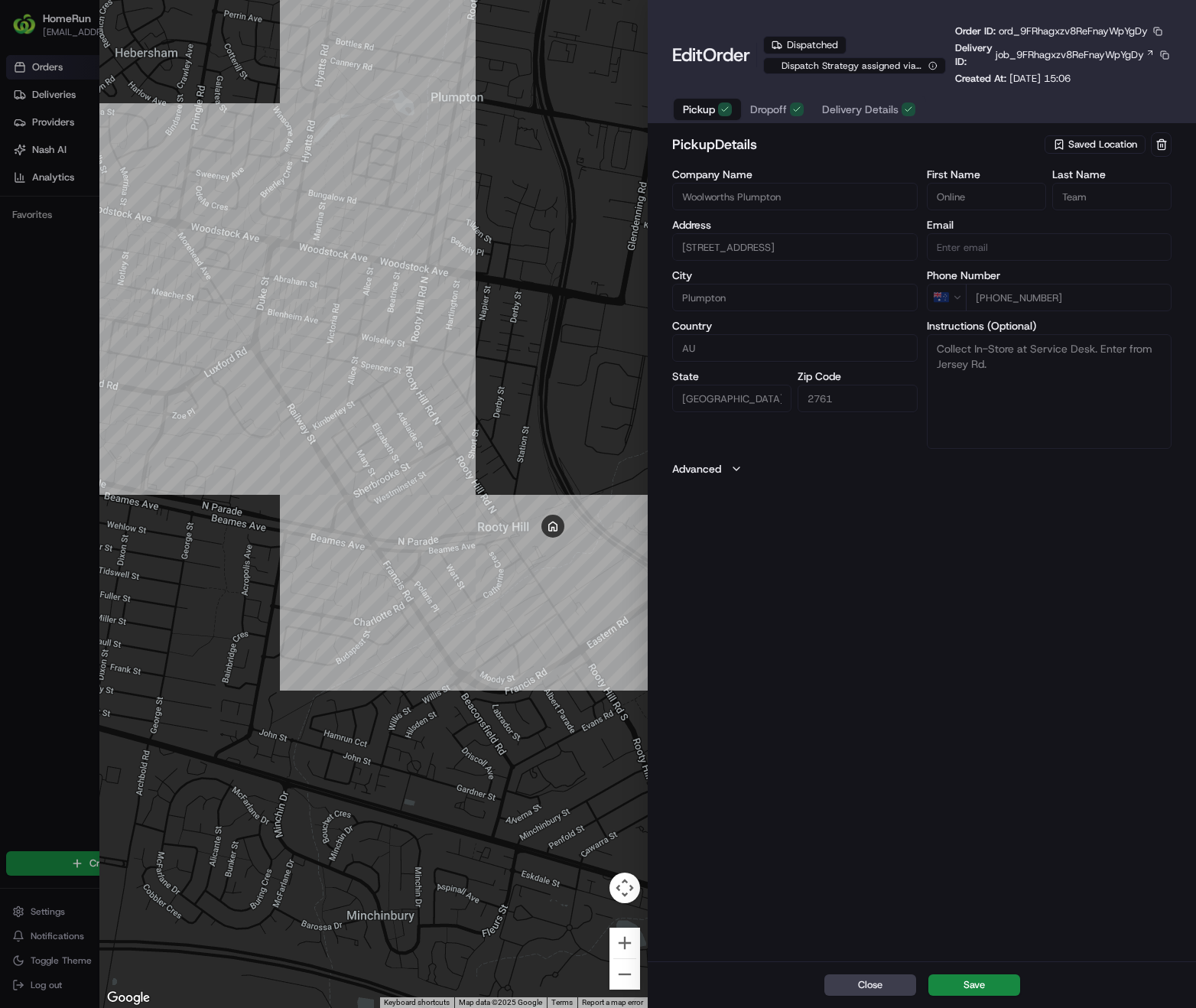
drag, startPoint x: 441, startPoint y: 617, endPoint x: 172, endPoint y: 493, distance: 296.2
click at [172, 493] on div at bounding box center [373, 504] width 548 height 1008
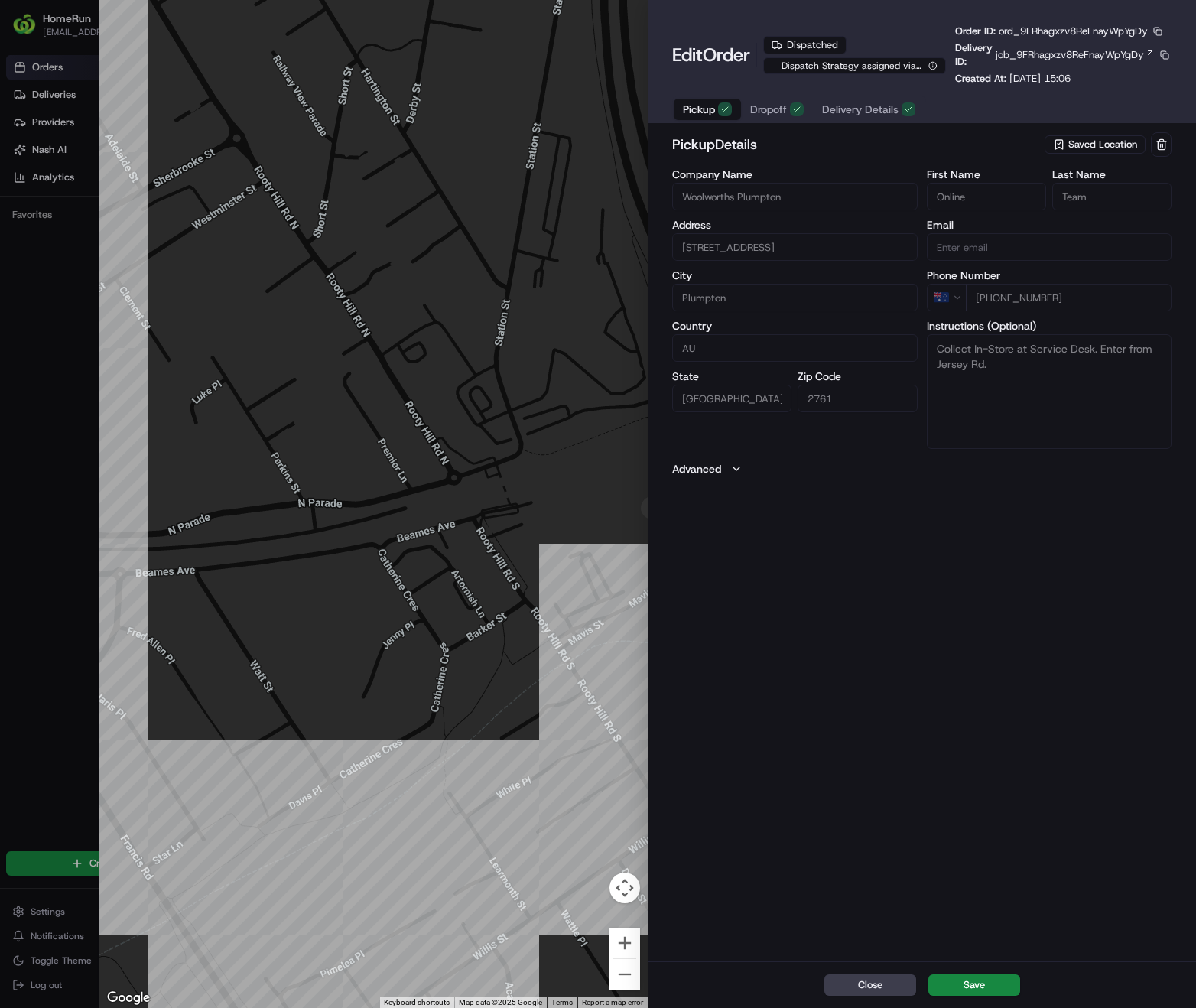
drag, startPoint x: 524, startPoint y: 520, endPoint x: 394, endPoint y: 565, distance: 137.6
click at [394, 565] on div at bounding box center [373, 504] width 548 height 1008
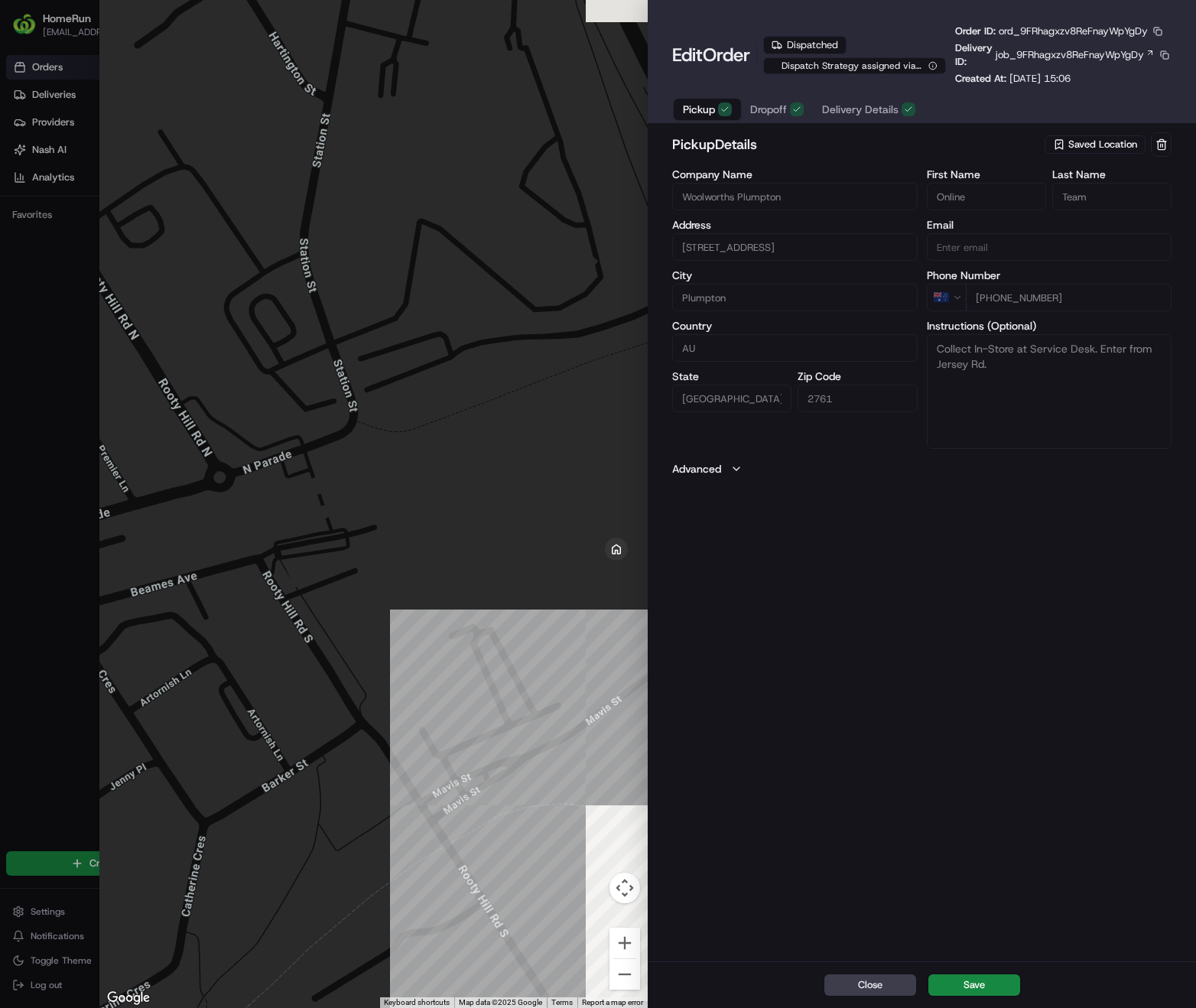
drag, startPoint x: 413, startPoint y: 549, endPoint x: 306, endPoint y: 554, distance: 107.1
click at [306, 554] on div at bounding box center [373, 504] width 548 height 1008
